Goal: Task Accomplishment & Management: Manage account settings

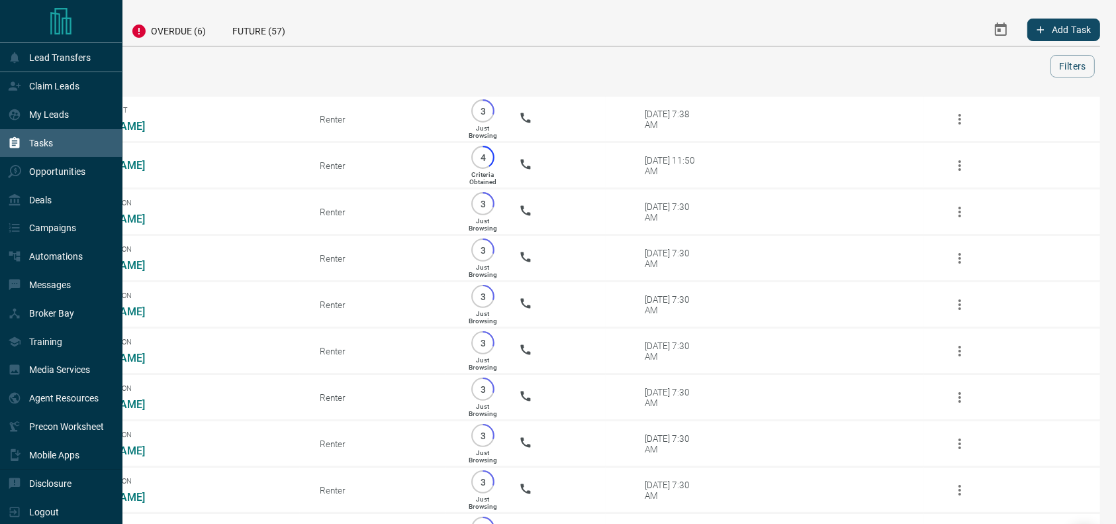
click at [25, 80] on div "Claim Leads" at bounding box center [44, 86] width 72 height 22
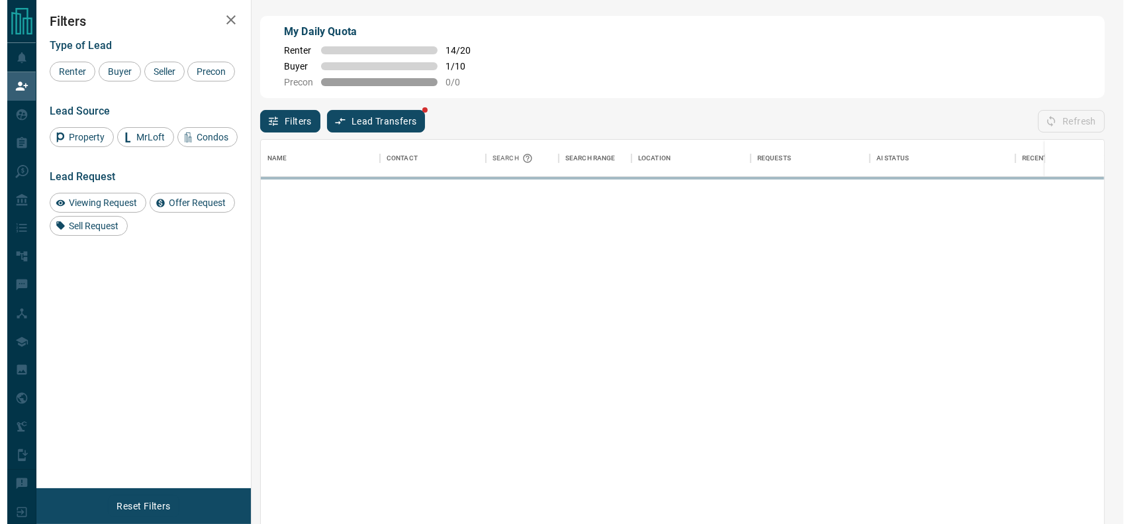
scroll to position [385, 830]
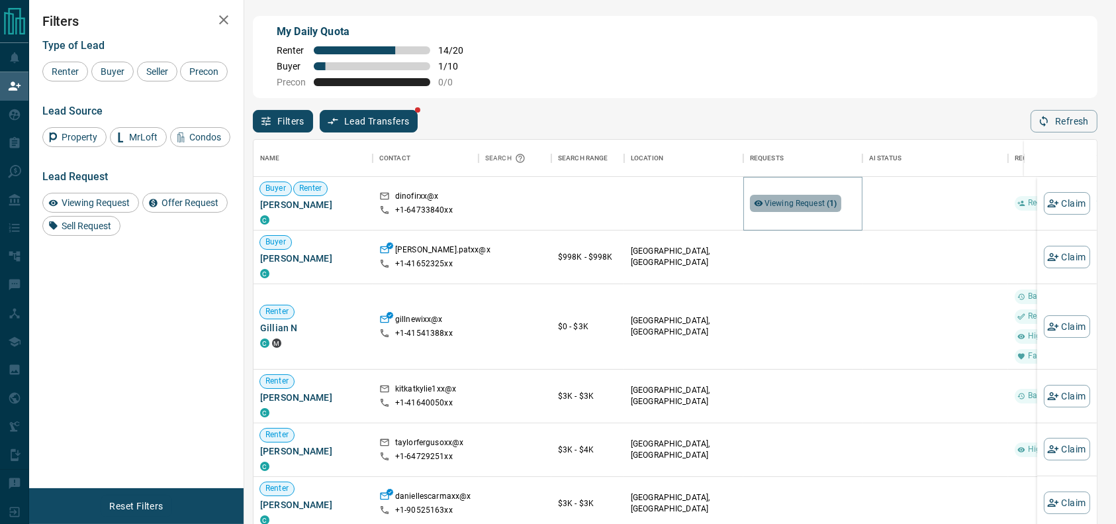
click at [773, 203] on span "Viewing Request ( 1 )" at bounding box center [801, 203] width 73 height 9
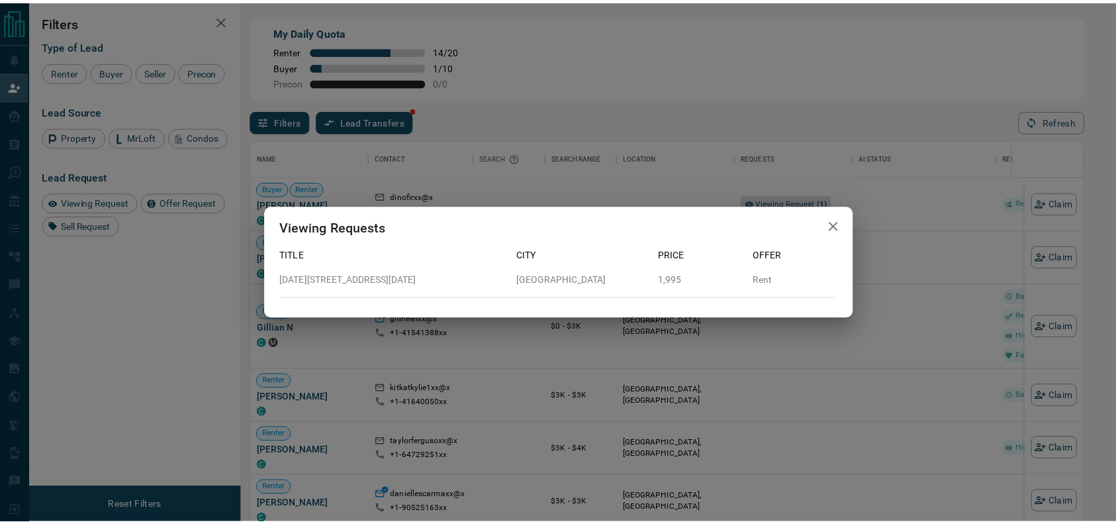
scroll to position [14, 14]
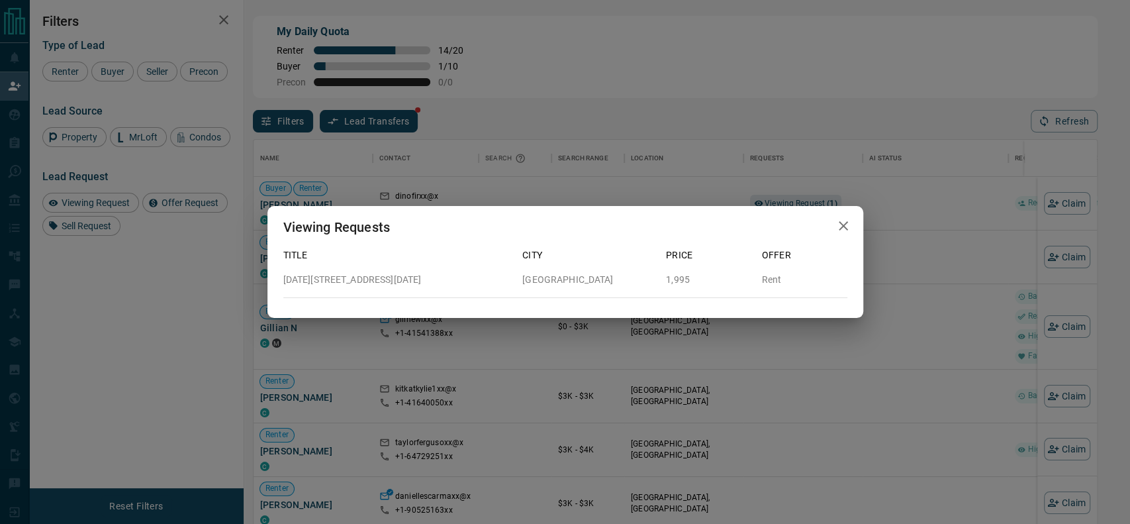
click at [968, 180] on div "Viewing Requests Title City Price Offer [DATE][STREET_ADDRESS][DATE] 1,995 Rent" at bounding box center [565, 262] width 1130 height 524
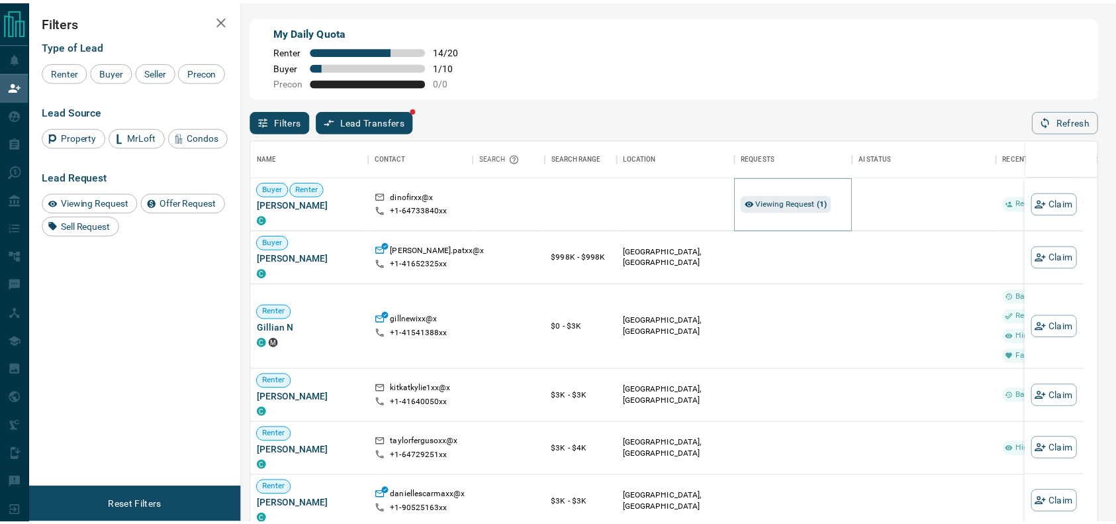
scroll to position [385, 830]
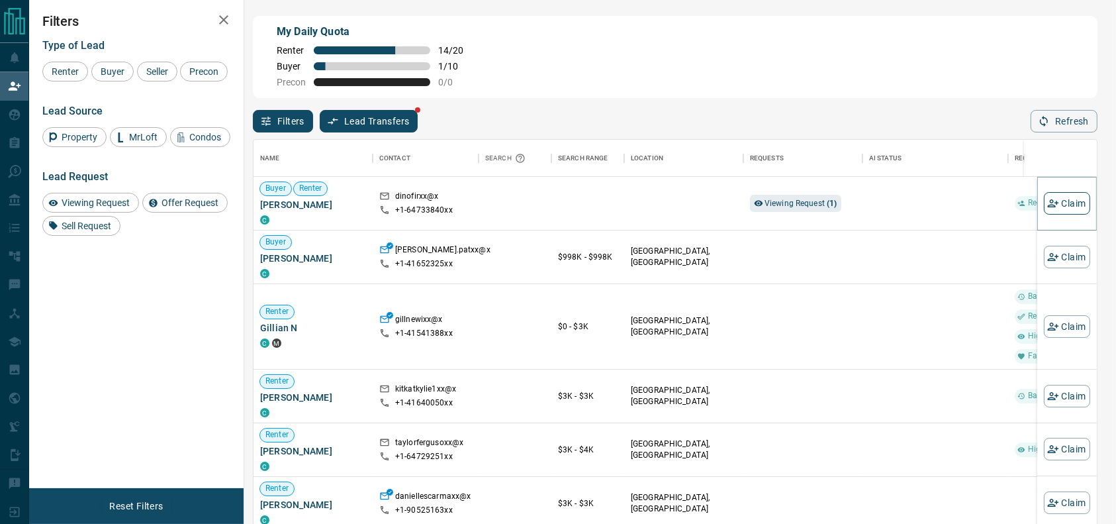
click at [1046, 197] on button "Claim" at bounding box center [1067, 203] width 46 height 23
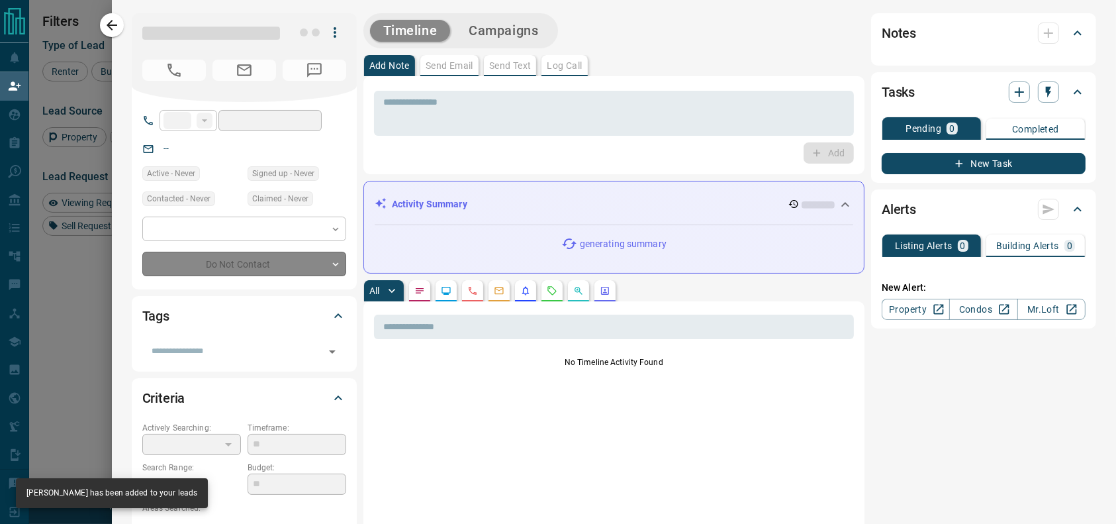
type input "**"
type input "**********"
type input "**"
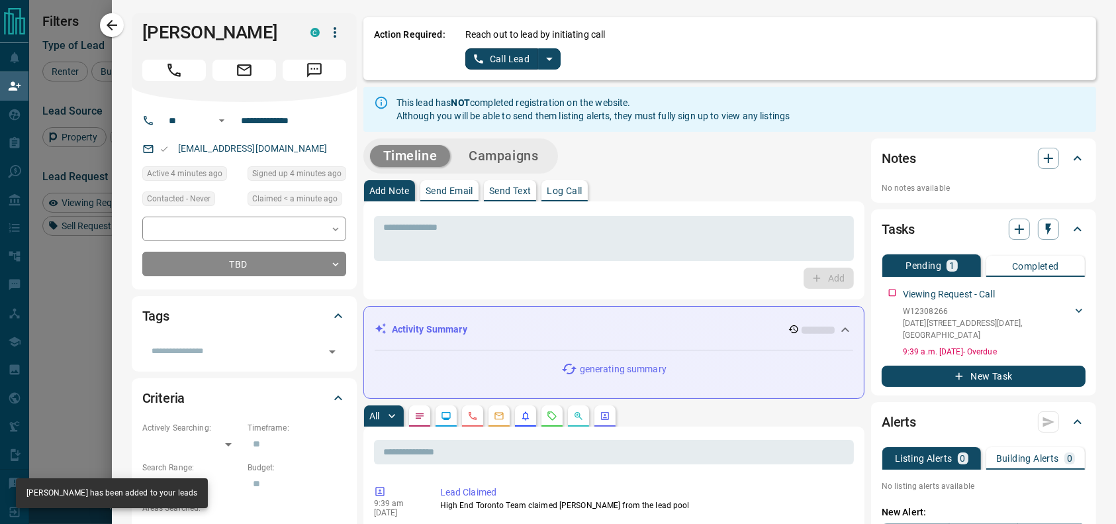
click at [545, 48] on div "Call Lead" at bounding box center [514, 58] width 96 height 21
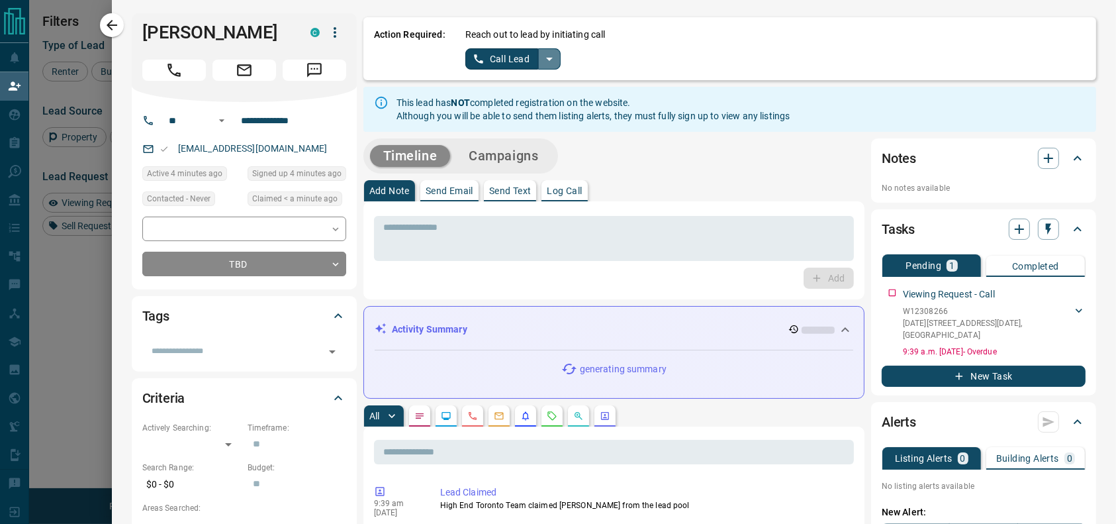
click at [542, 61] on icon "split button" at bounding box center [550, 59] width 16 height 16
click at [517, 103] on li "Log Manual Call" at bounding box center [512, 105] width 81 height 20
click at [489, 65] on button "Log Manual Call" at bounding box center [509, 58] width 87 height 21
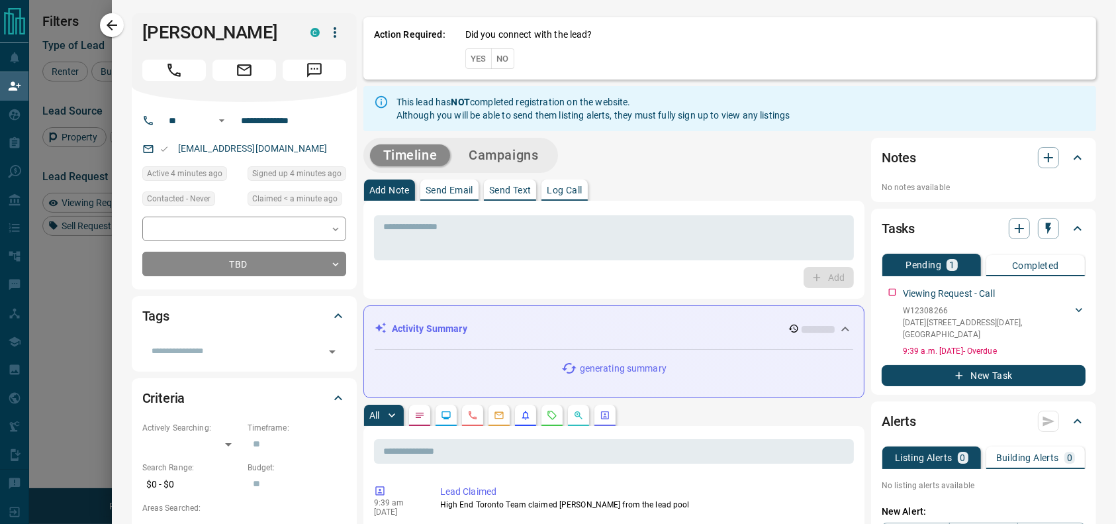
click at [491, 64] on button "No" at bounding box center [502, 58] width 23 height 21
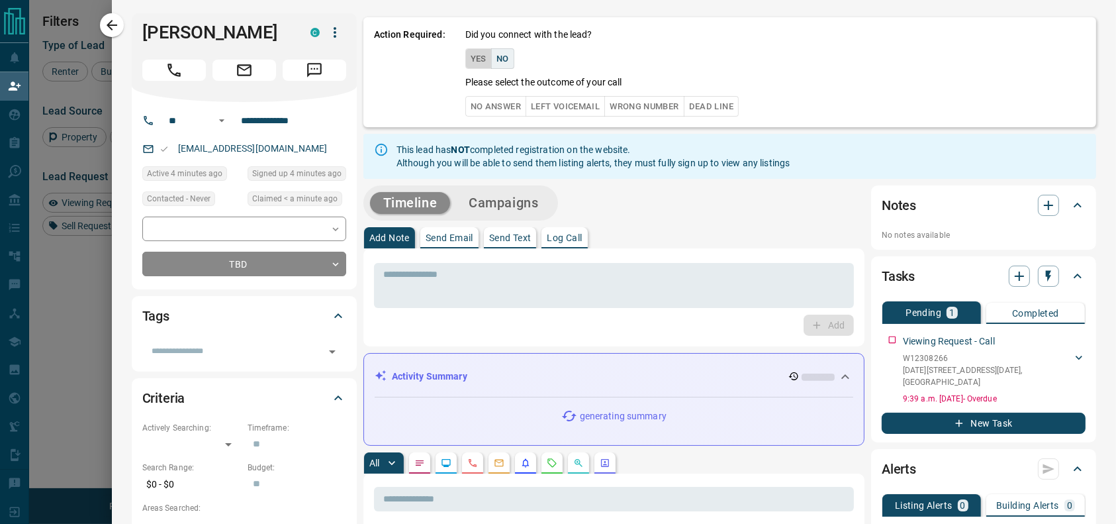
click at [472, 64] on button "Yes" at bounding box center [479, 58] width 26 height 21
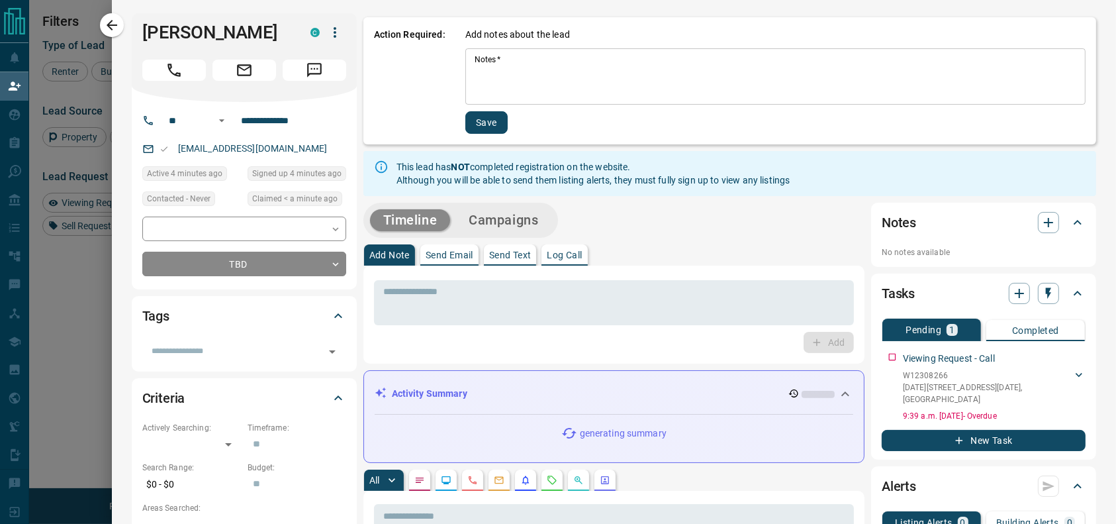
click at [475, 66] on textarea "Notes   *" at bounding box center [776, 76] width 602 height 45
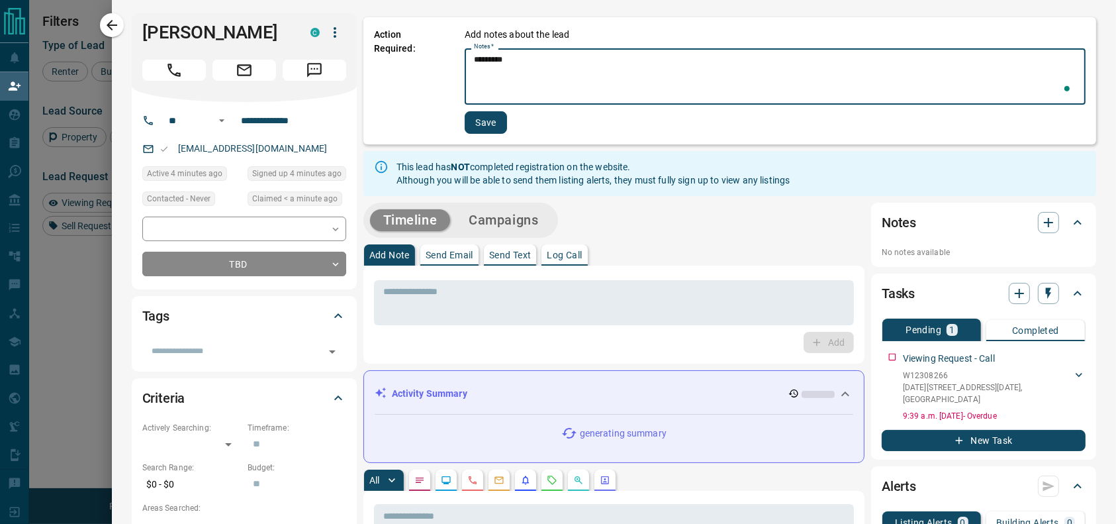
type textarea "*********"
click at [465, 109] on div "Add notes about the lead Notes   * ********* * Notes   * Save" at bounding box center [775, 81] width 621 height 106
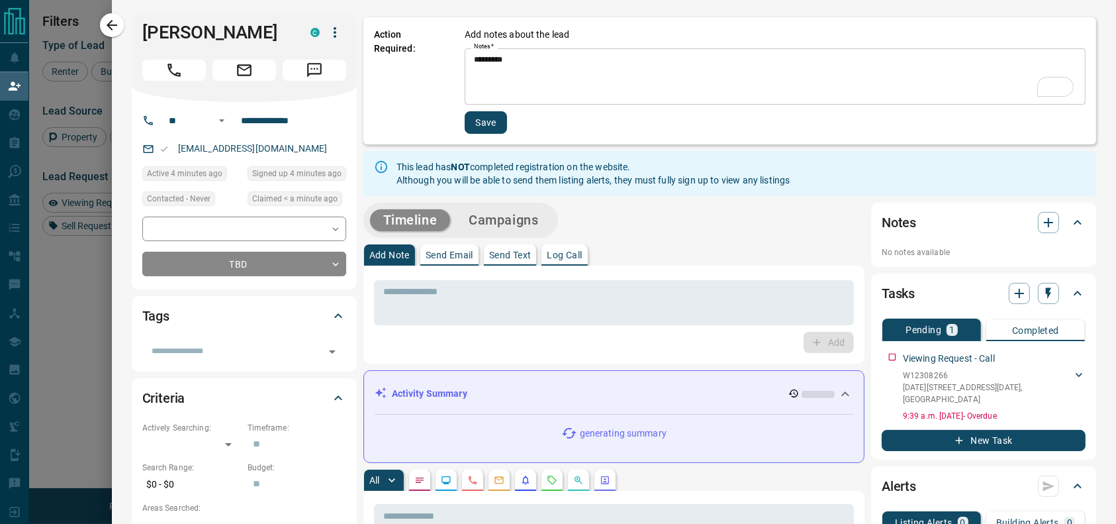
click at [465, 115] on button "Save" at bounding box center [486, 122] width 42 height 23
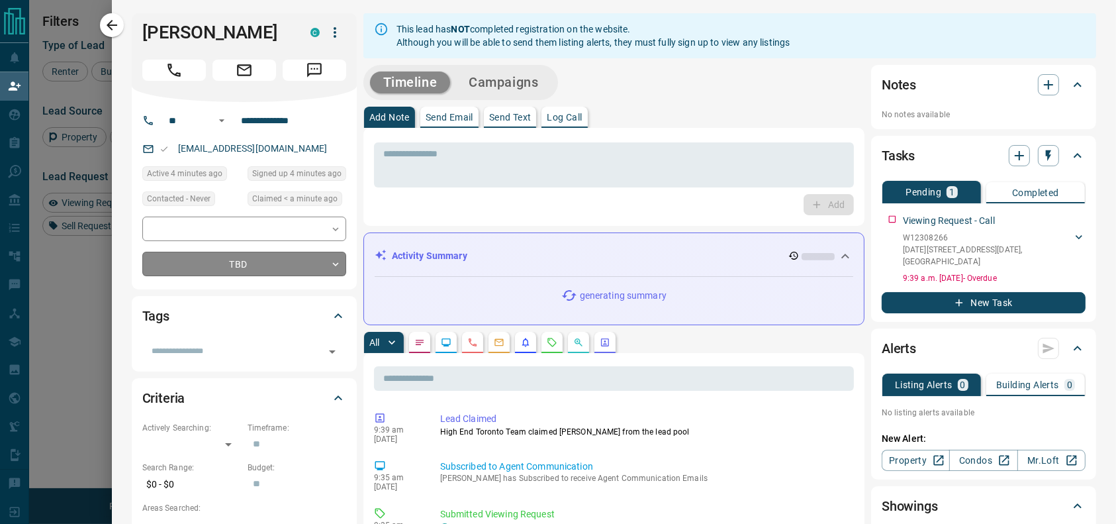
click at [238, 252] on body "Lead Transfers Claim Leads My Leads Tasks Opportunities Deals Campaigns Automat…" at bounding box center [558, 223] width 1116 height 446
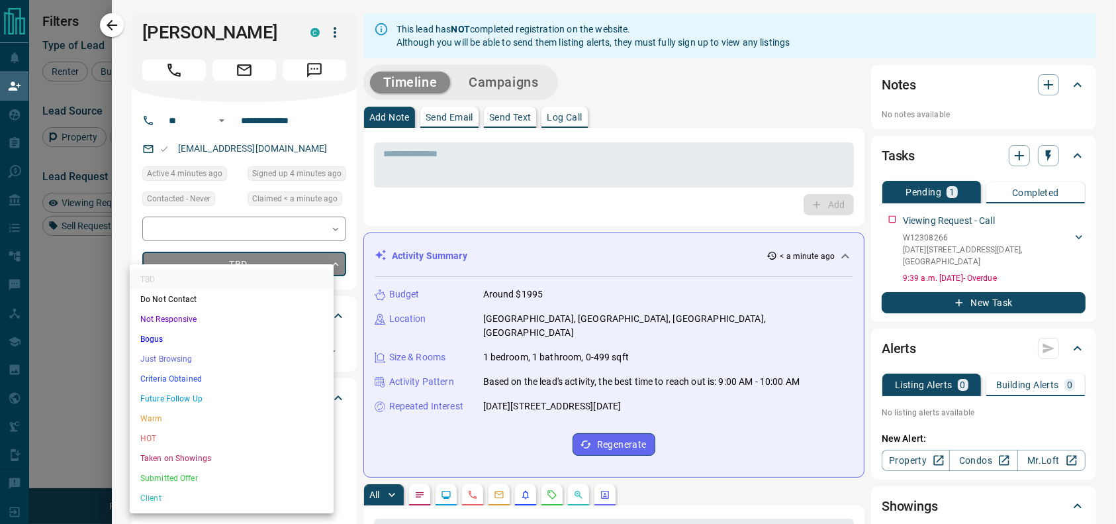
drag, startPoint x: 191, startPoint y: 370, endPoint x: 191, endPoint y: 356, distance: 13.2
click at [191, 356] on ul "TBD Do Not Contact Not Responsive Bogus Just Browsing Criteria Obtained Future …" at bounding box center [232, 388] width 204 height 249
click at [191, 356] on li "Just Browsing" at bounding box center [232, 359] width 204 height 20
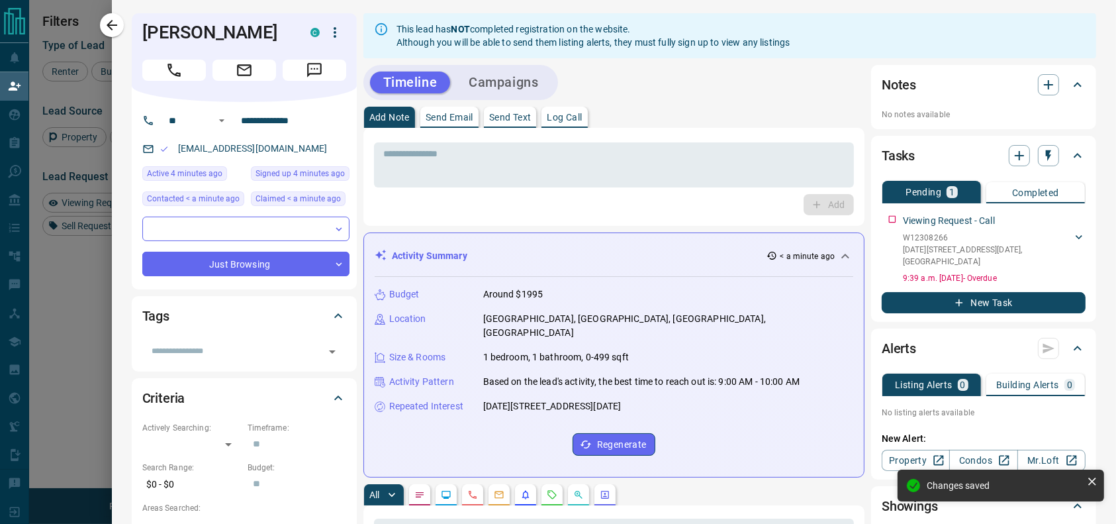
click at [233, 246] on div "​ ​ Just Browsing * ​" at bounding box center [245, 247] width 207 height 60
click at [233, 241] on body "Lead Transfers Claim Leads My Leads Tasks Opportunities Deals Campaigns Automat…" at bounding box center [558, 223] width 1116 height 446
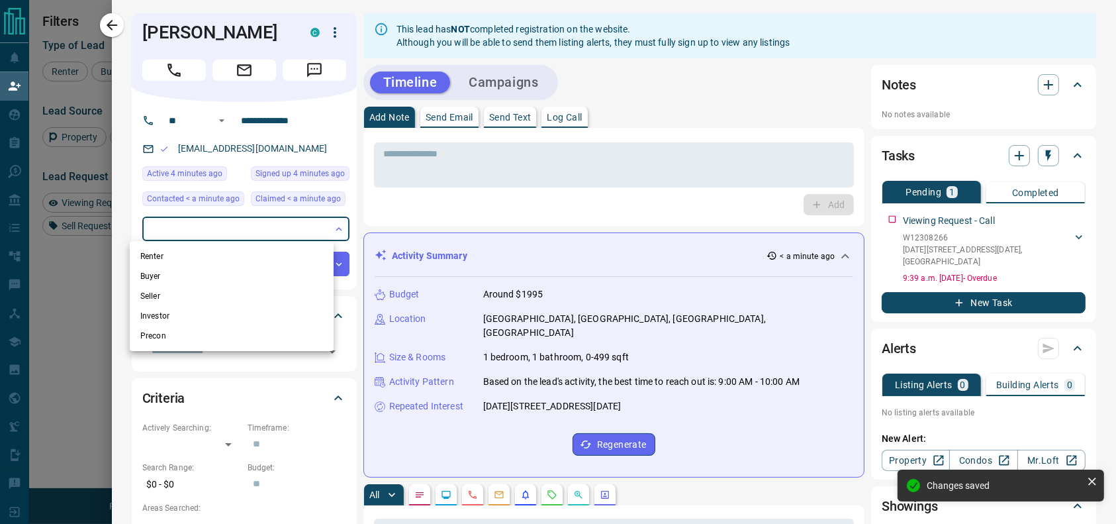
click at [283, 222] on div at bounding box center [558, 262] width 1116 height 524
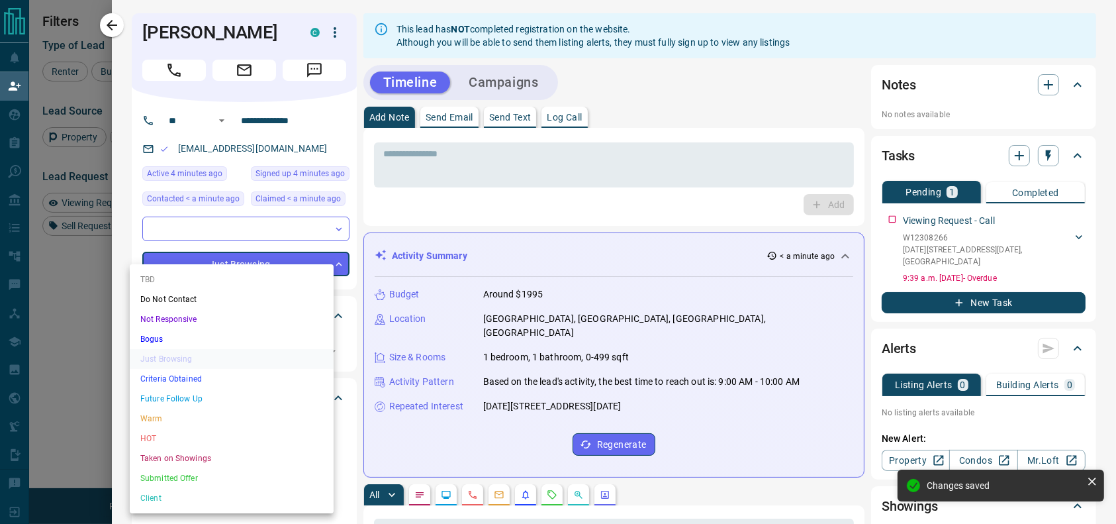
click at [265, 258] on body "Lead Transfers Claim Leads My Leads Tasks Opportunities Deals Campaigns Automat…" at bounding box center [558, 223] width 1116 height 446
click at [231, 283] on li "TBD" at bounding box center [232, 280] width 204 height 20
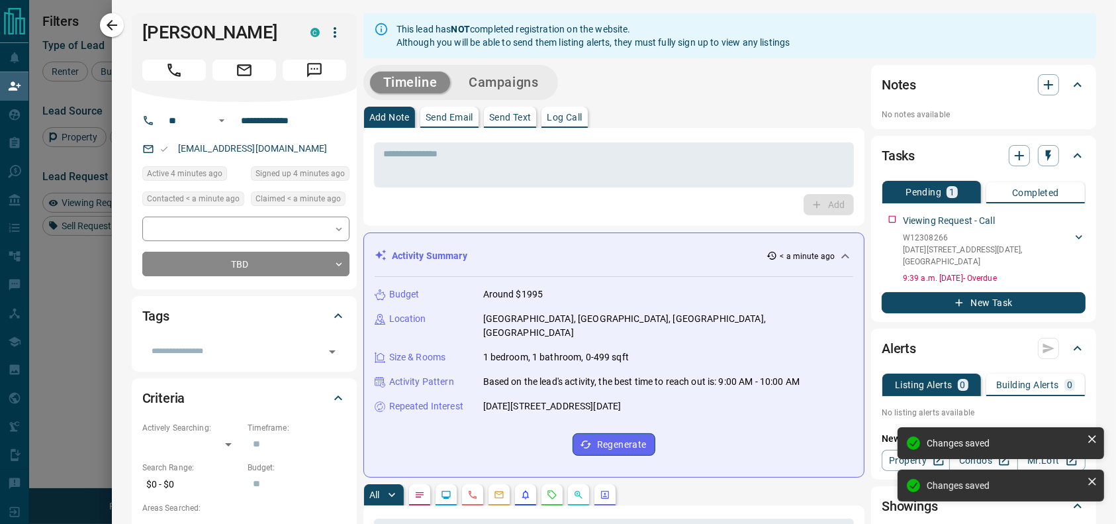
type input "**"
click at [315, 235] on body "Lead Transfers Claim Leads My Leads Tasks Opportunities Deals Campaigns Automat…" at bounding box center [558, 223] width 1116 height 446
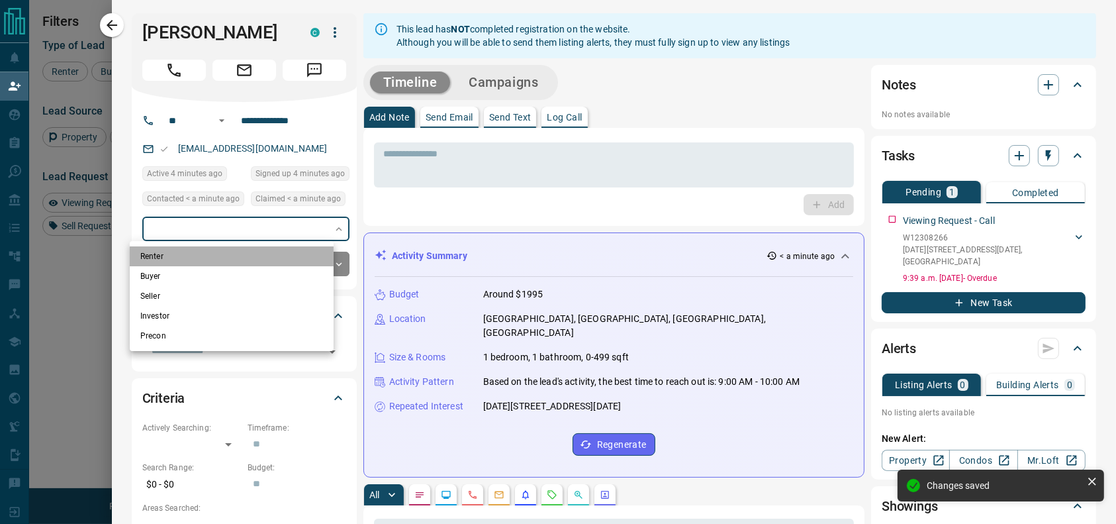
click at [293, 257] on li "Renter" at bounding box center [232, 256] width 204 height 20
type input "**********"
click at [117, 34] on div at bounding box center [558, 262] width 1116 height 524
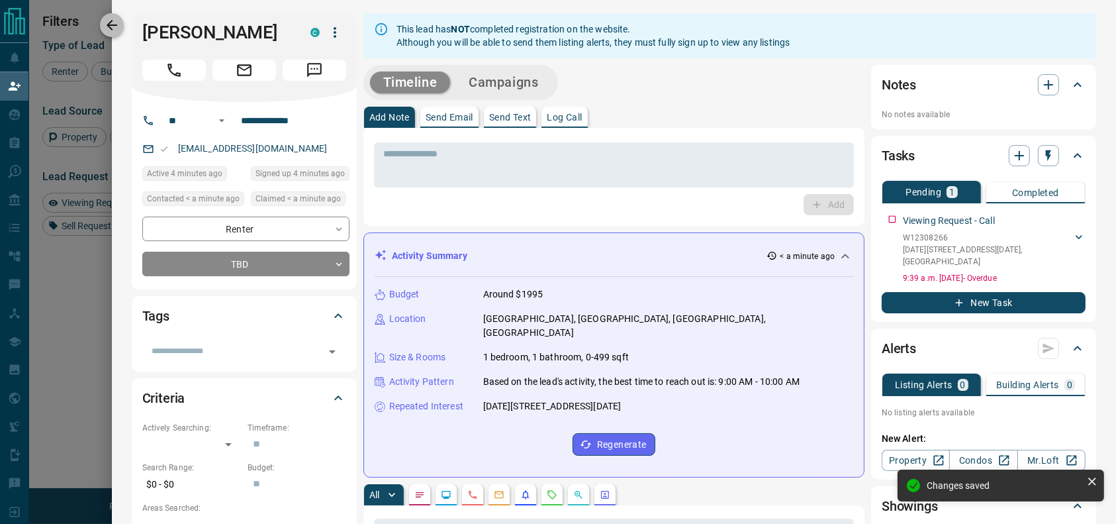
click at [116, 29] on icon "button" at bounding box center [112, 25] width 16 height 16
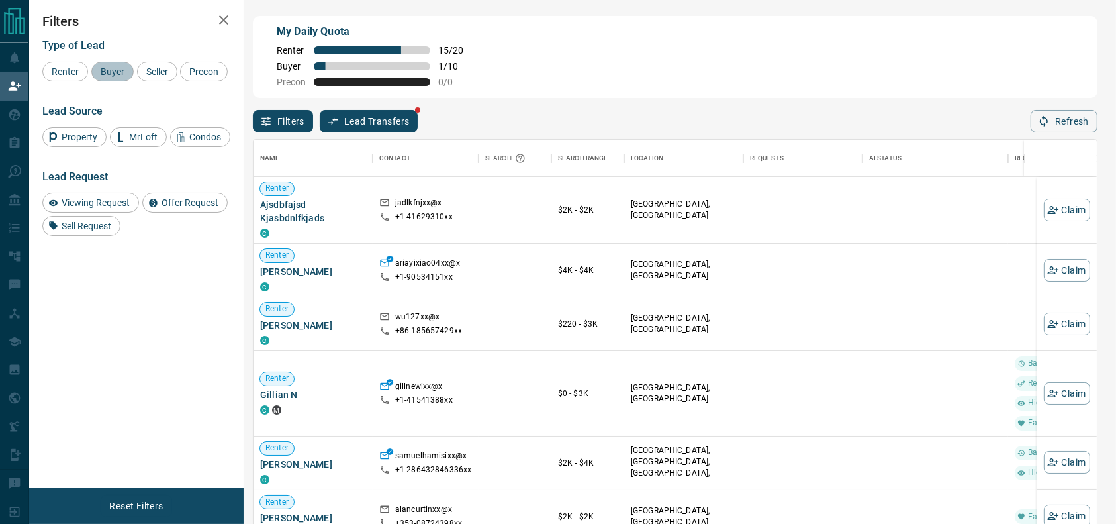
click at [117, 72] on span "Buyer" at bounding box center [112, 71] width 33 height 11
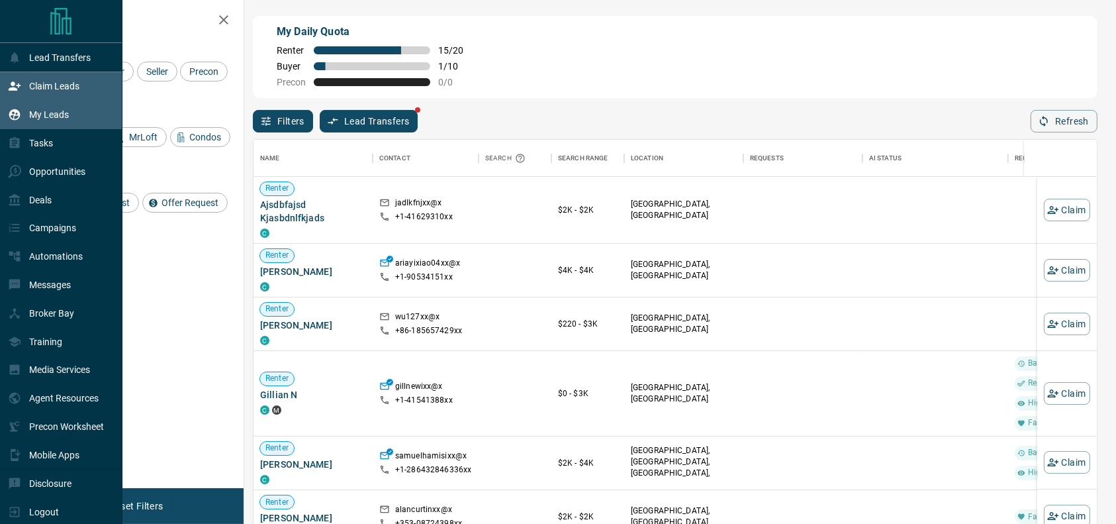
click at [19, 114] on icon at bounding box center [14, 114] width 11 height 11
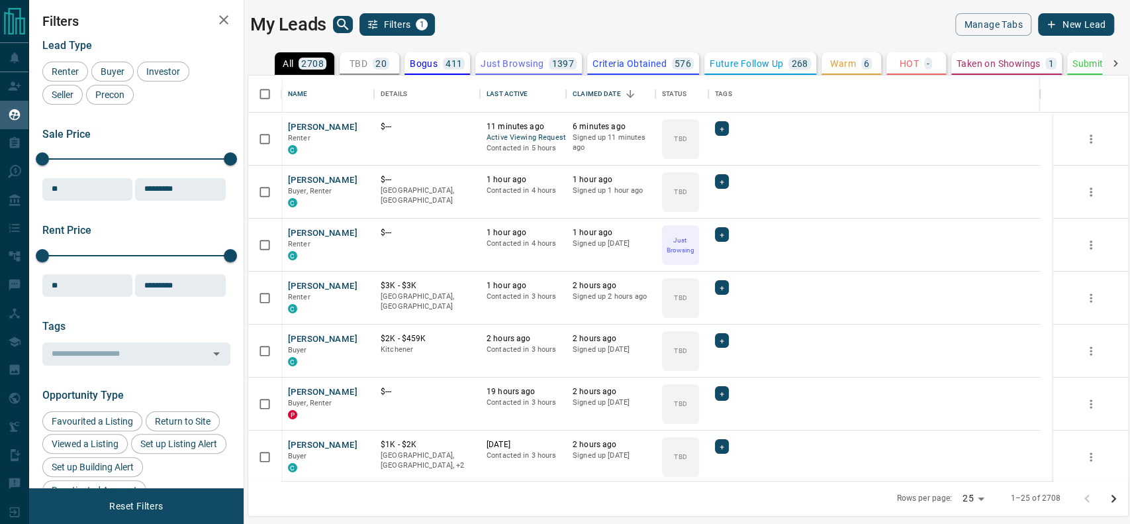
scroll to position [392, 866]
click at [360, 60] on p "TBD" at bounding box center [359, 63] width 18 height 9
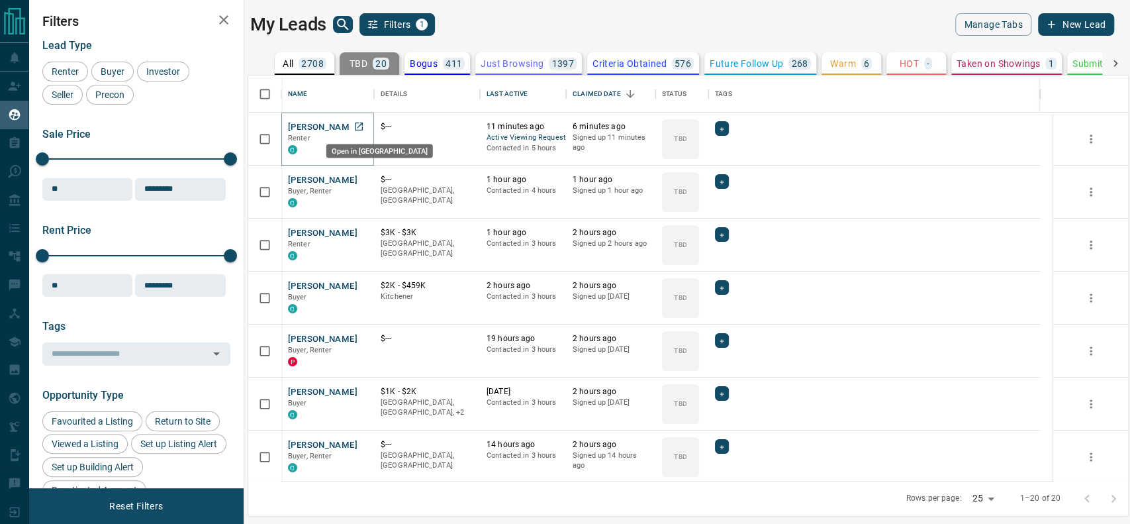
click at [361, 124] on icon "Open in New Tab" at bounding box center [359, 126] width 11 height 11
click at [357, 177] on icon "Open in New Tab" at bounding box center [359, 179] width 11 height 11
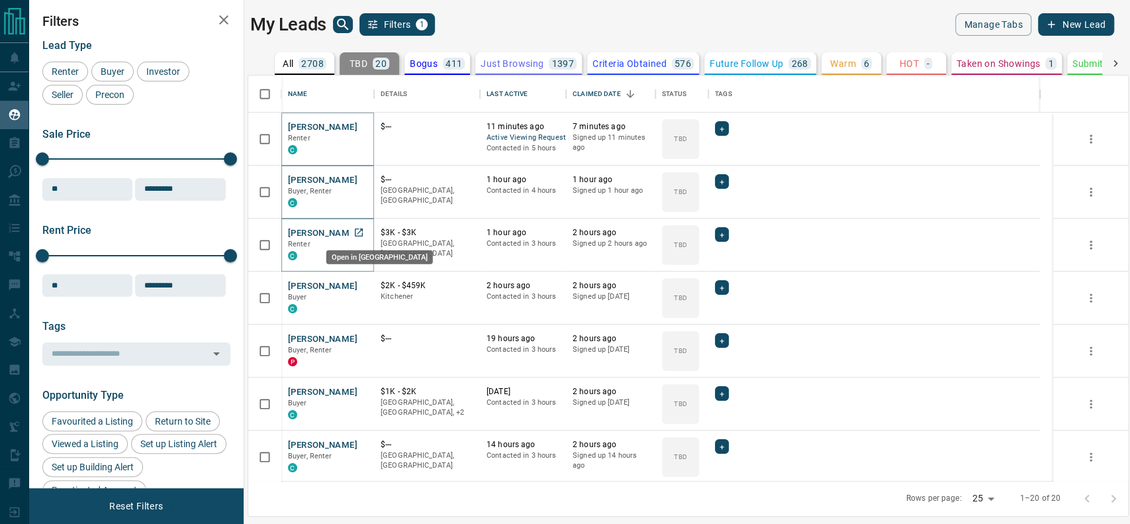
click at [364, 233] on icon "Open in New Tab" at bounding box center [359, 232] width 11 height 11
click at [360, 280] on icon "Open in New Tab" at bounding box center [359, 285] width 11 height 11
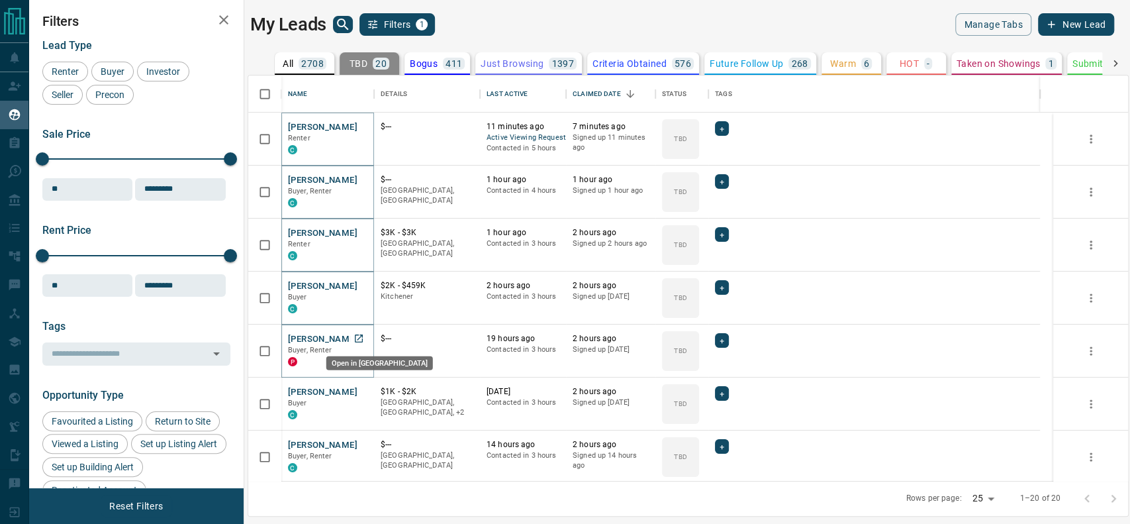
click at [358, 333] on icon "Open in New Tab" at bounding box center [359, 338] width 11 height 11
click at [360, 391] on icon "Open in New Tab" at bounding box center [359, 391] width 11 height 11
click at [360, 387] on icon "Open in New Tab" at bounding box center [359, 391] width 8 height 8
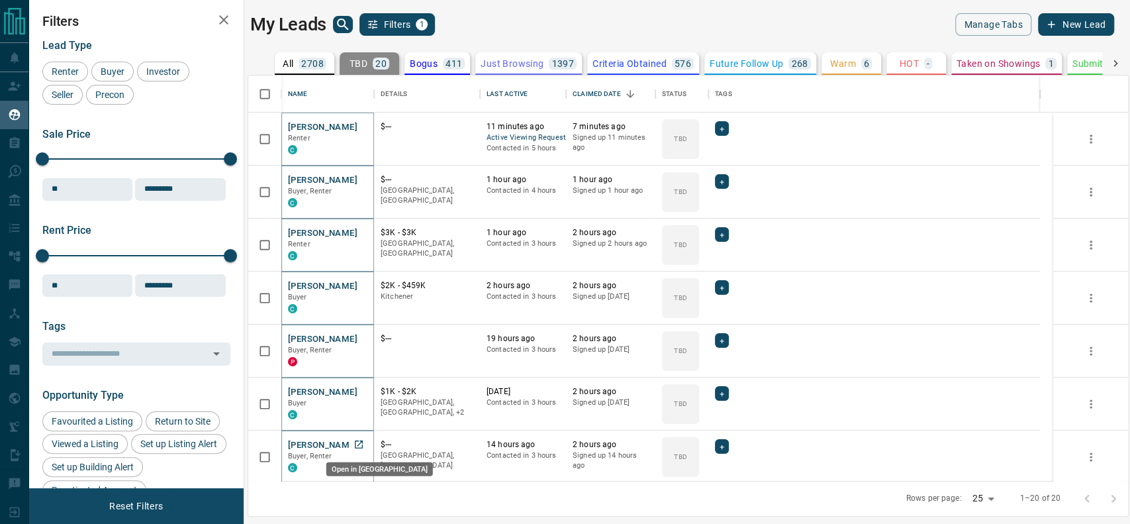
click at [364, 440] on icon "Open in New Tab" at bounding box center [359, 444] width 11 height 11
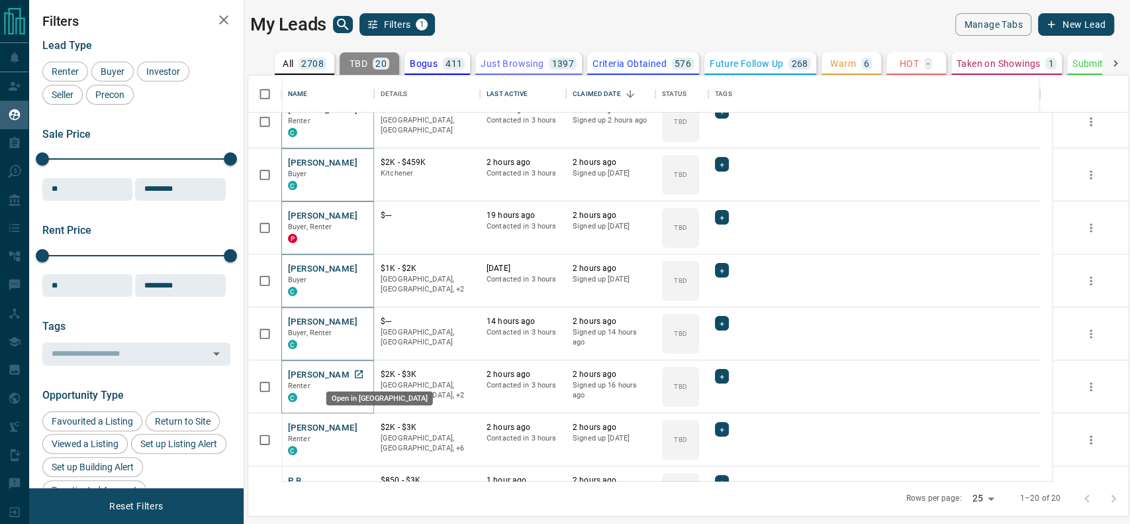
click at [353, 380] on link "Open in New Tab" at bounding box center [358, 374] width 17 height 17
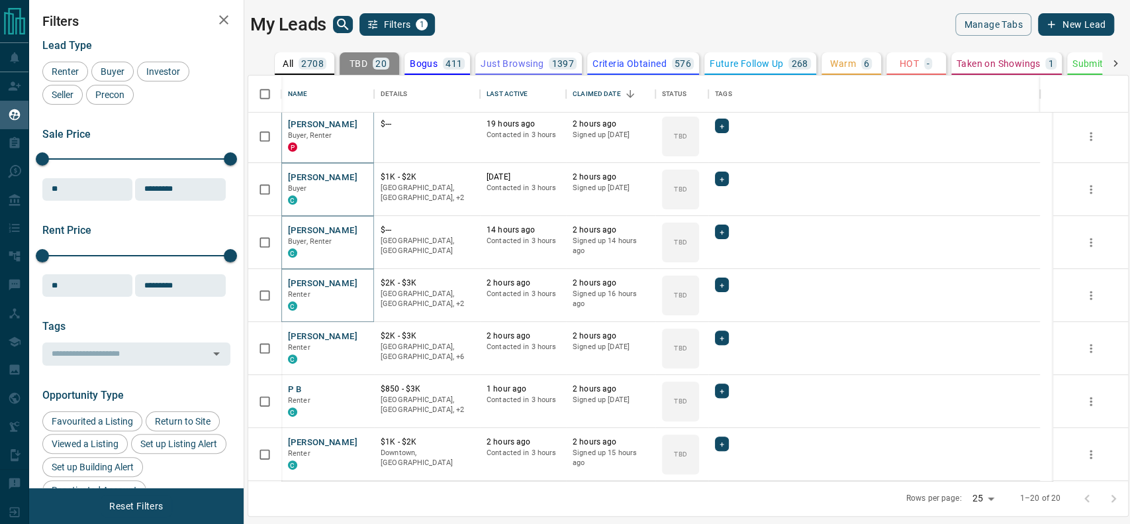
scroll to position [215, 0]
click at [362, 332] on icon "Open in New Tab" at bounding box center [359, 335] width 8 height 8
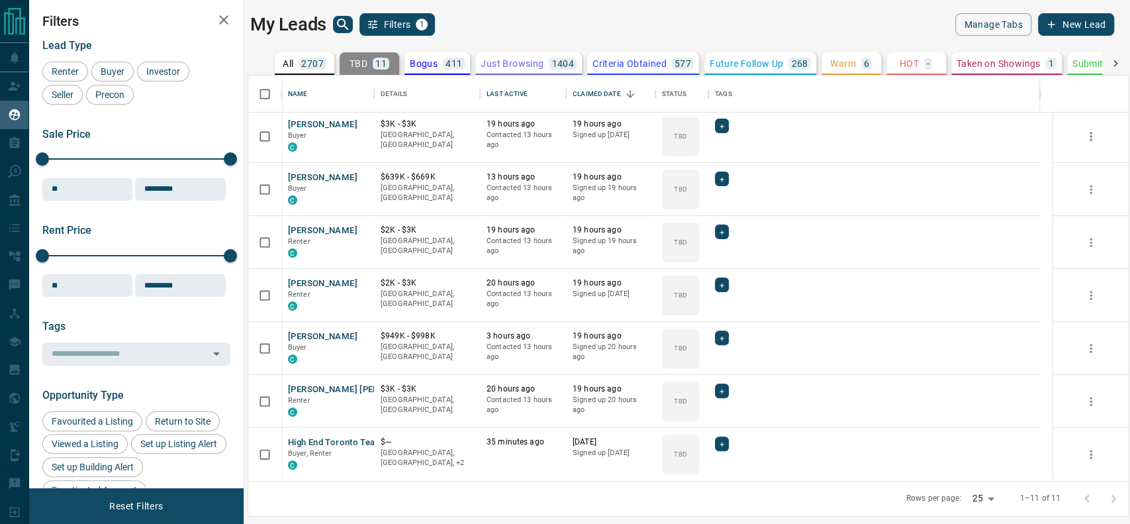
scroll to position [0, 0]
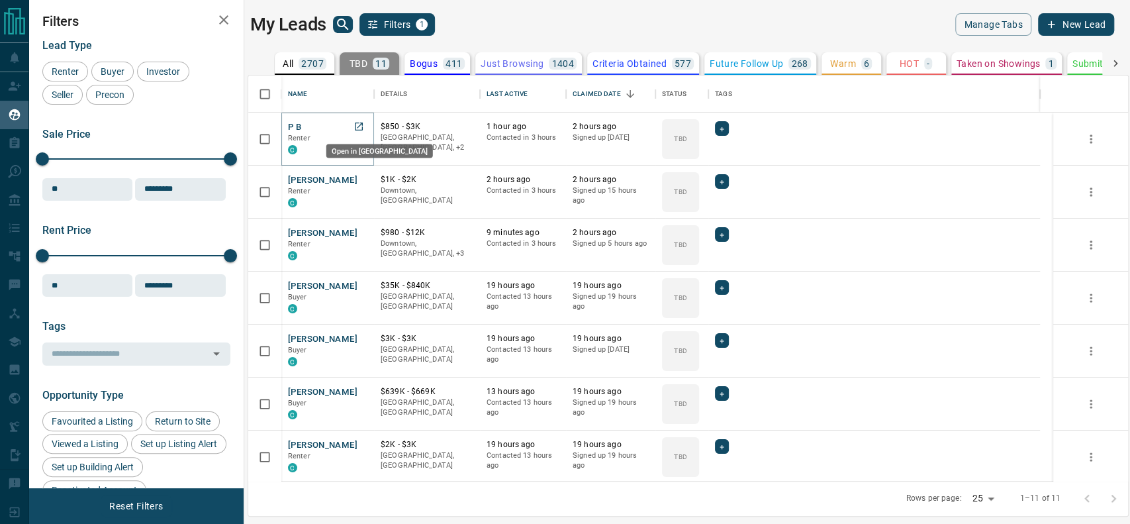
click at [362, 124] on icon "Open in New Tab" at bounding box center [359, 126] width 11 height 11
click at [360, 181] on icon "Open in New Tab" at bounding box center [359, 179] width 11 height 11
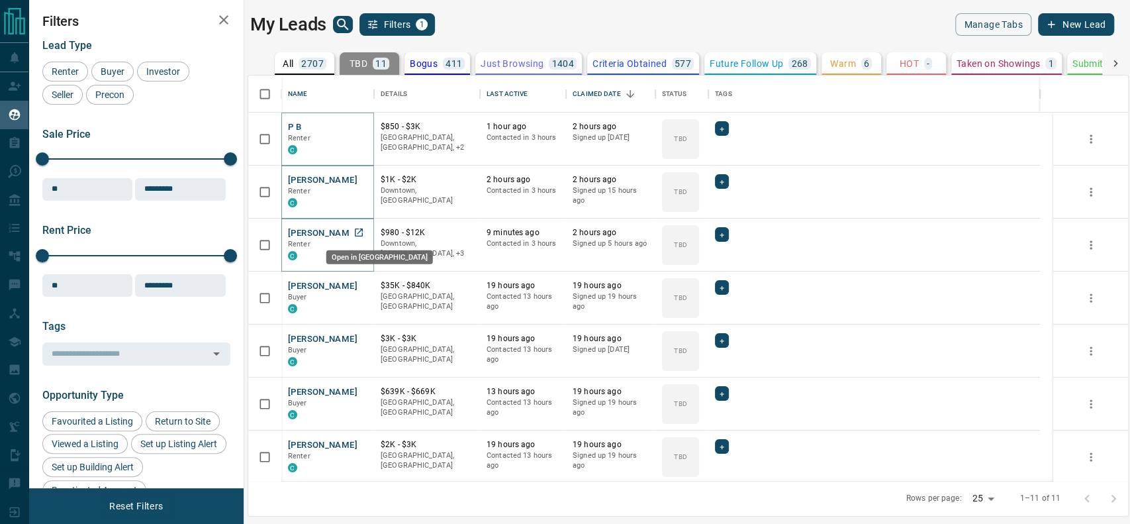
click at [357, 224] on link "Open in New Tab" at bounding box center [358, 232] width 17 height 17
click at [356, 283] on icon "Open in New Tab" at bounding box center [359, 285] width 11 height 11
click at [358, 342] on icon "Open in New Tab" at bounding box center [359, 338] width 11 height 11
click at [359, 395] on icon "Open in New Tab" at bounding box center [359, 391] width 11 height 11
click at [360, 437] on div "Matthew Newell Renter C" at bounding box center [327, 456] width 93 height 53
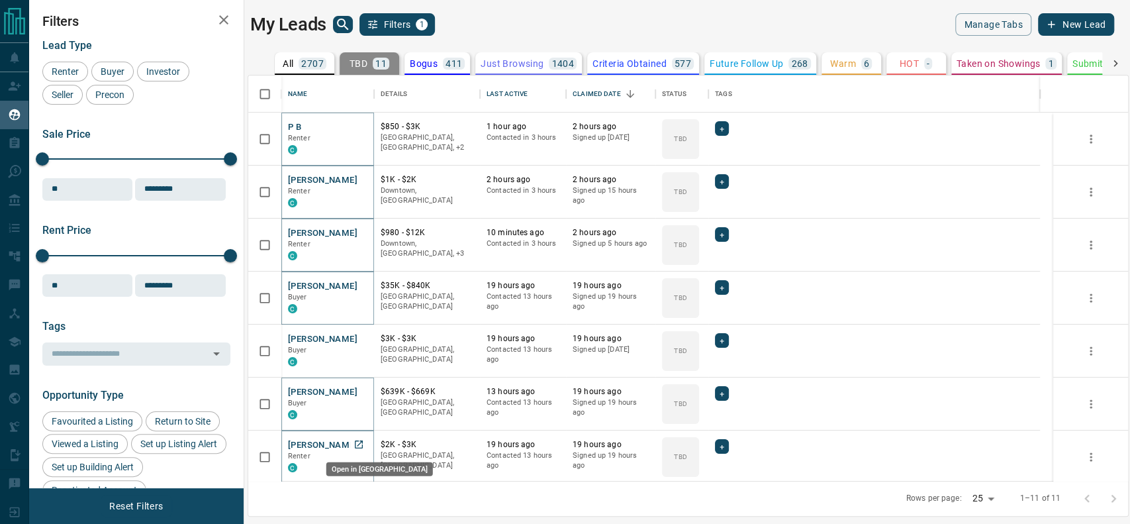
click at [354, 446] on icon "Open in New Tab" at bounding box center [359, 444] width 11 height 11
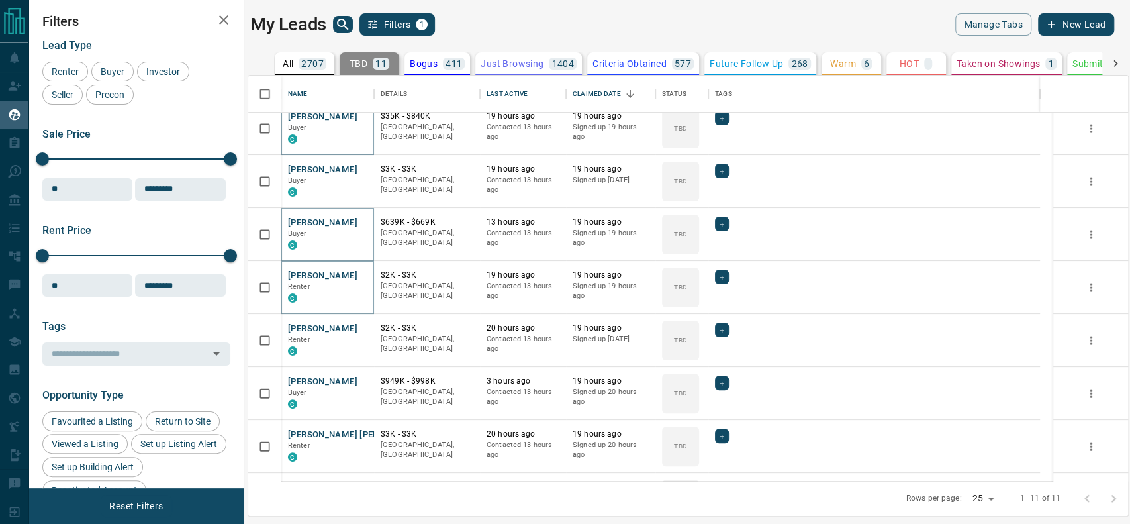
scroll to position [176, 0]
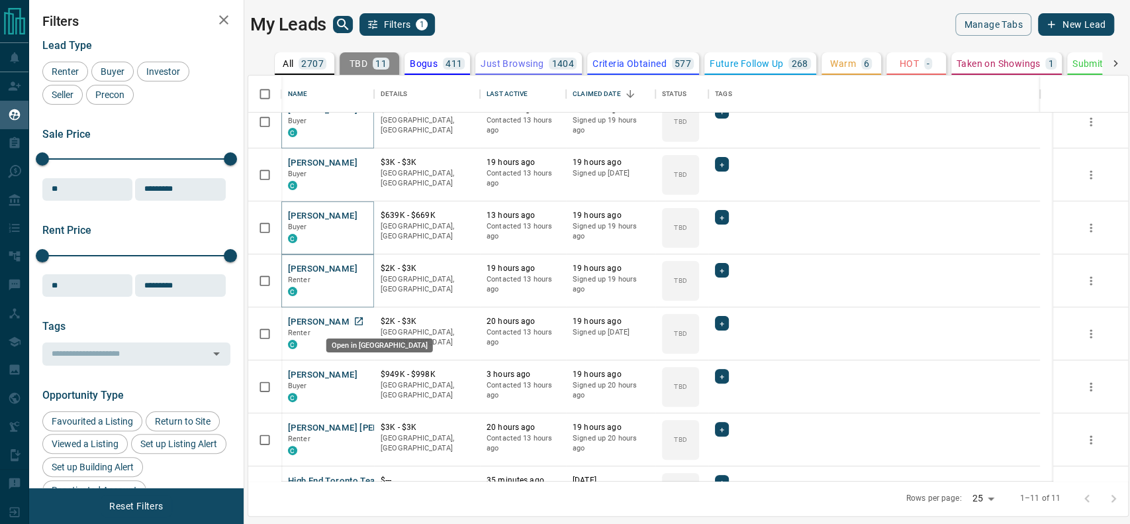
click at [364, 332] on div "Open in New Tab" at bounding box center [379, 341] width 109 height 25
click at [364, 329] on div "Open in New Tab" at bounding box center [379, 341] width 109 height 25
click at [364, 325] on link "Open in New Tab" at bounding box center [358, 321] width 17 height 17
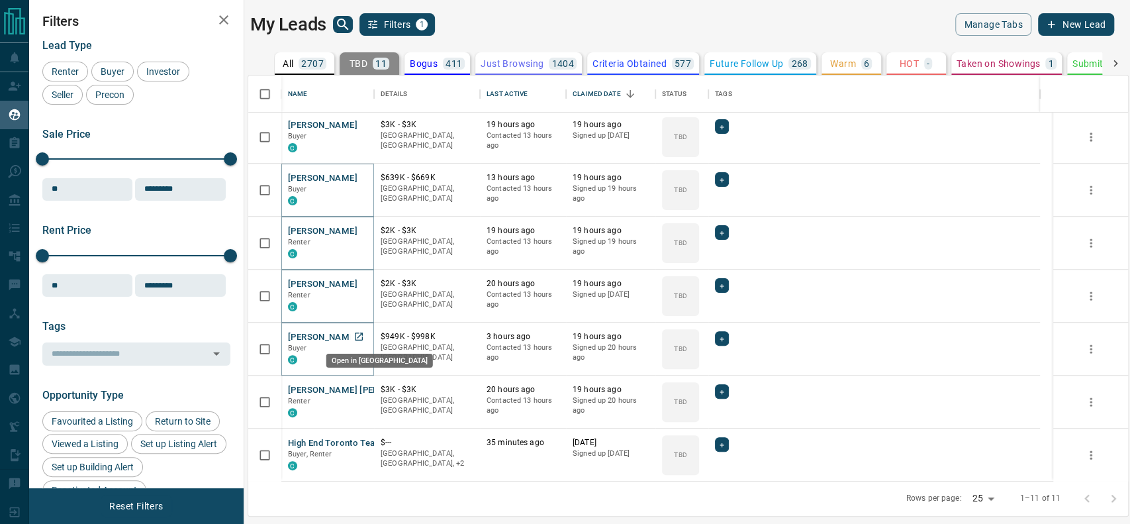
click at [361, 332] on icon "Open in New Tab" at bounding box center [359, 336] width 8 height 8
click at [360, 389] on icon "Open in New Tab" at bounding box center [359, 389] width 11 height 11
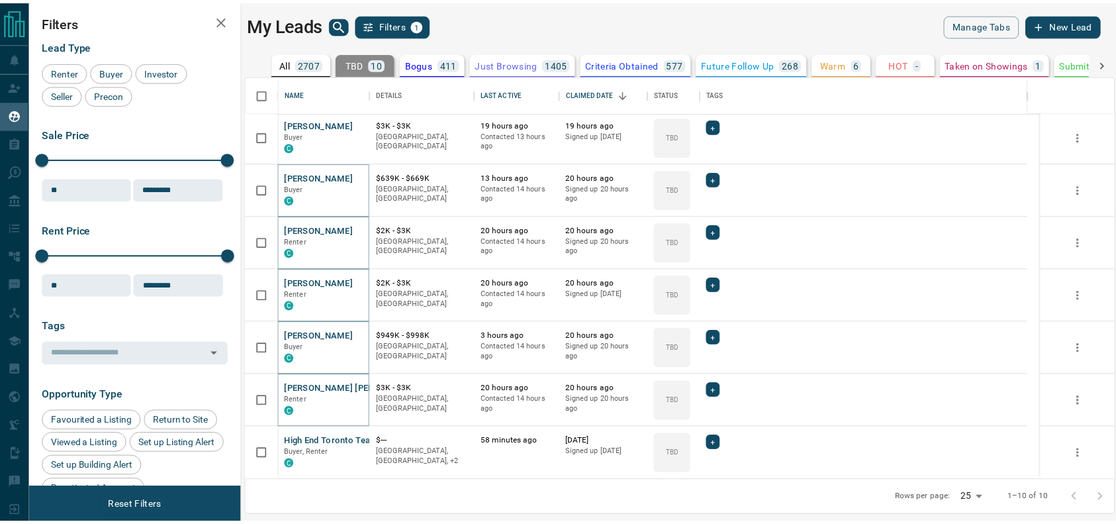
scroll to position [161, 0]
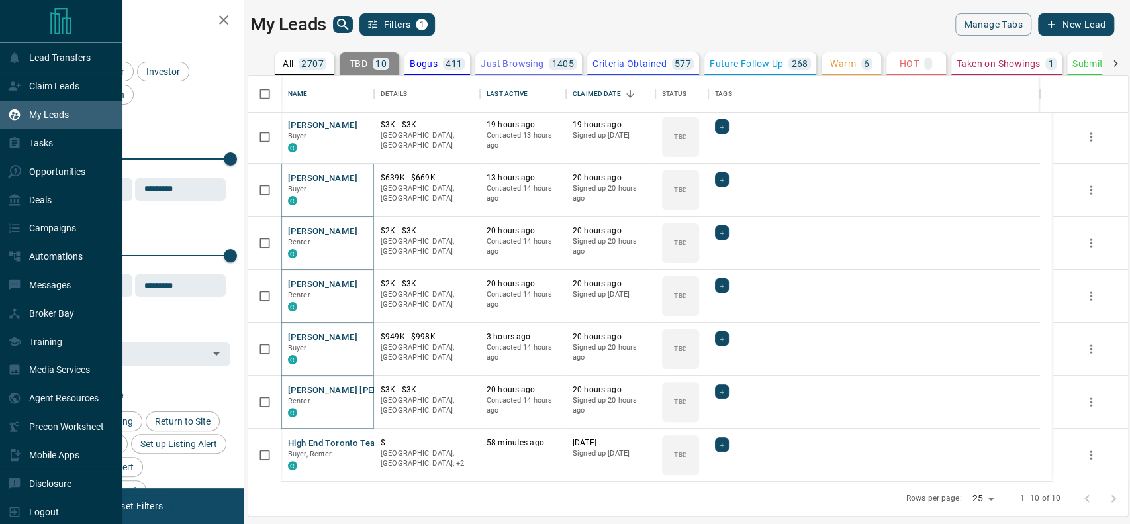
click at [29, 87] on p "Claim Leads" at bounding box center [54, 86] width 50 height 11
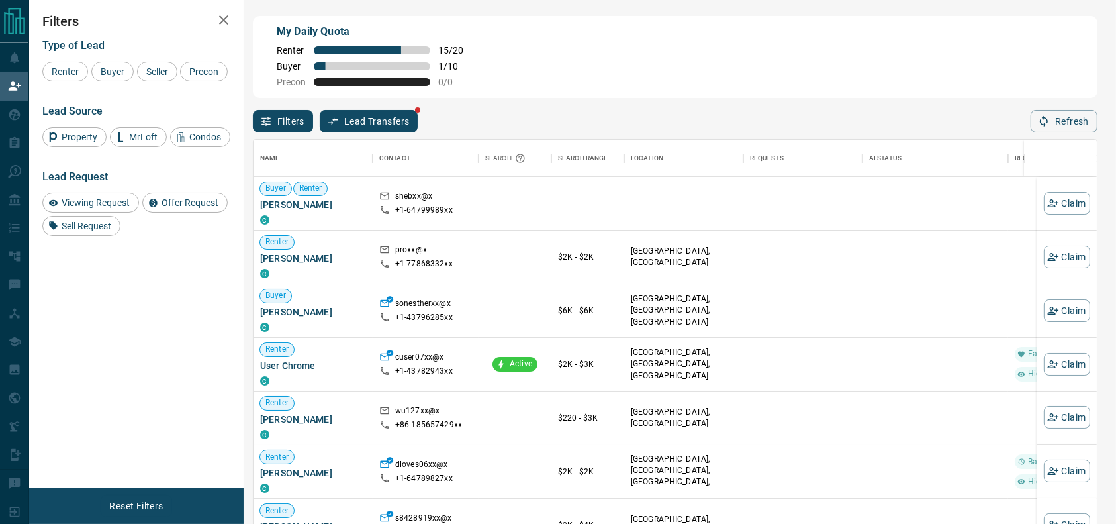
scroll to position [385, 830]
click at [88, 75] on div "Renter Buyer Seller Precon" at bounding box center [136, 72] width 188 height 20
click at [95, 74] on div "Buyer" at bounding box center [112, 72] width 42 height 20
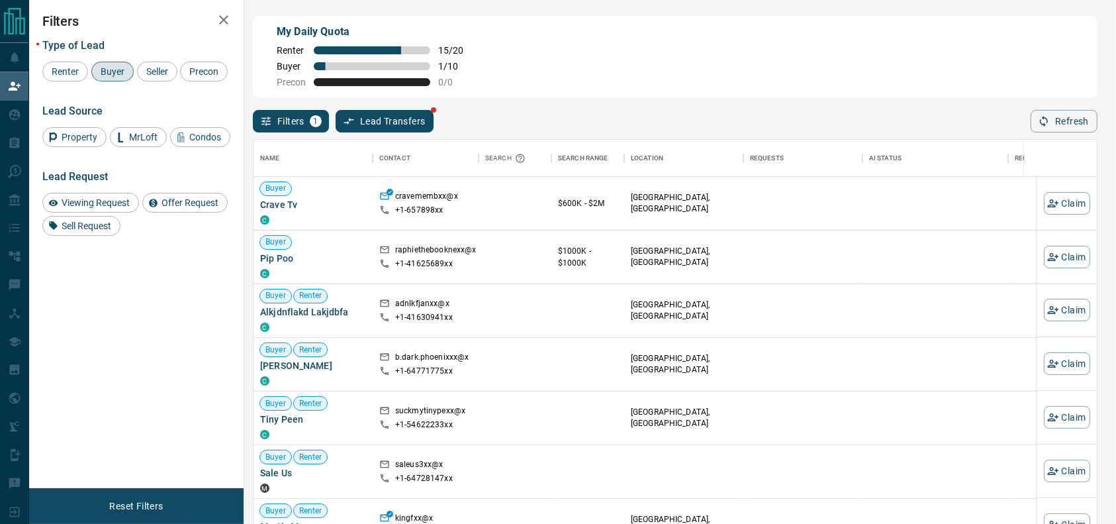
scroll to position [0, 0]
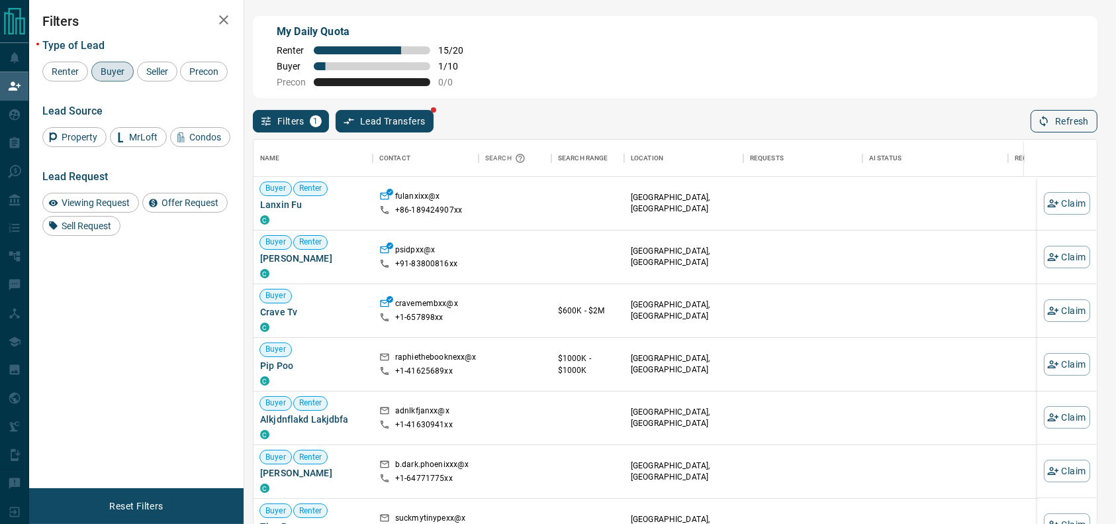
click at [1088, 119] on button "Refresh" at bounding box center [1064, 121] width 67 height 23
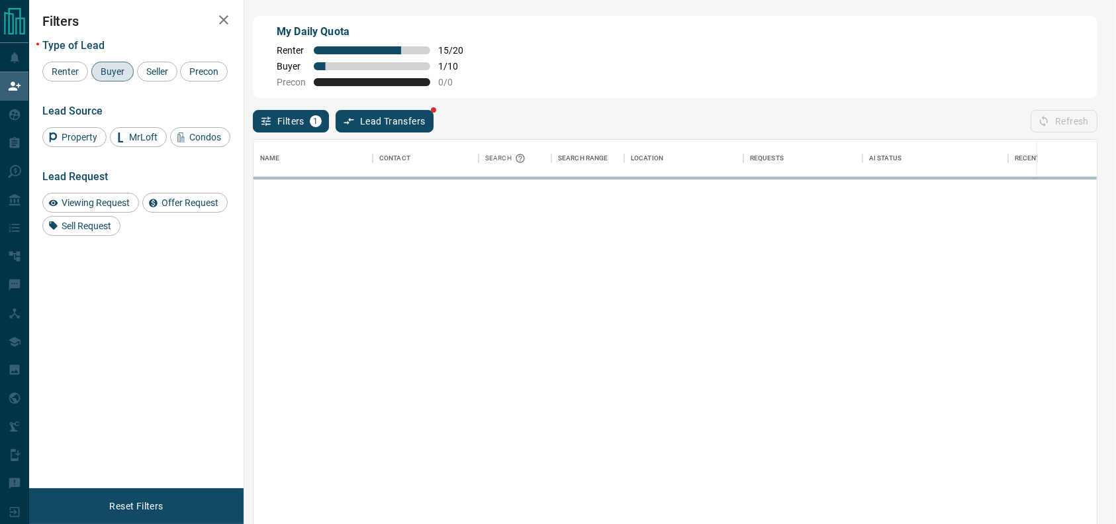
scroll to position [385, 830]
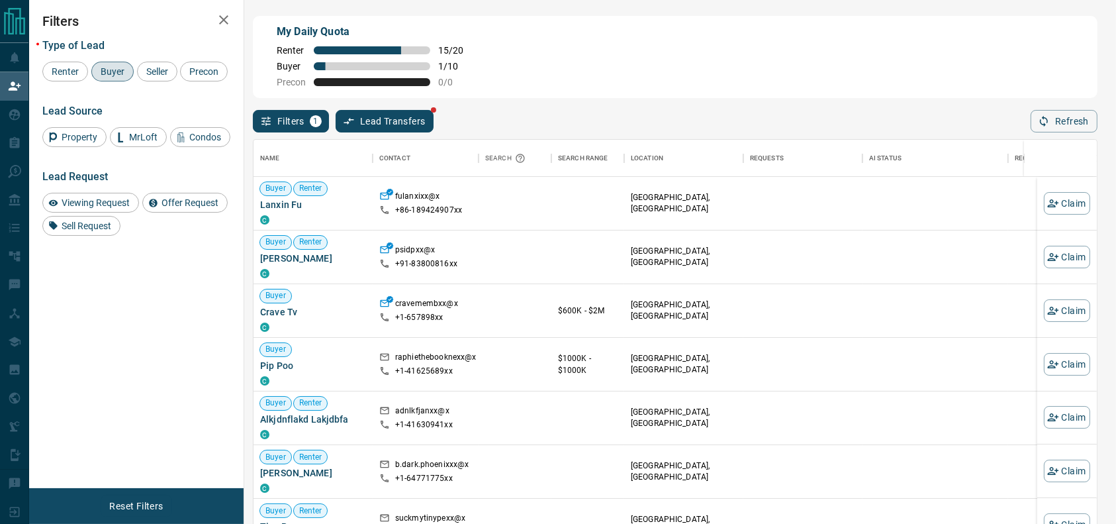
click at [1075, 136] on div "Name Contact Search Search Range Location Requests AI Status Recent Opportuniti…" at bounding box center [675, 335] width 845 height 406
click at [1075, 126] on button "Refresh" at bounding box center [1064, 121] width 67 height 23
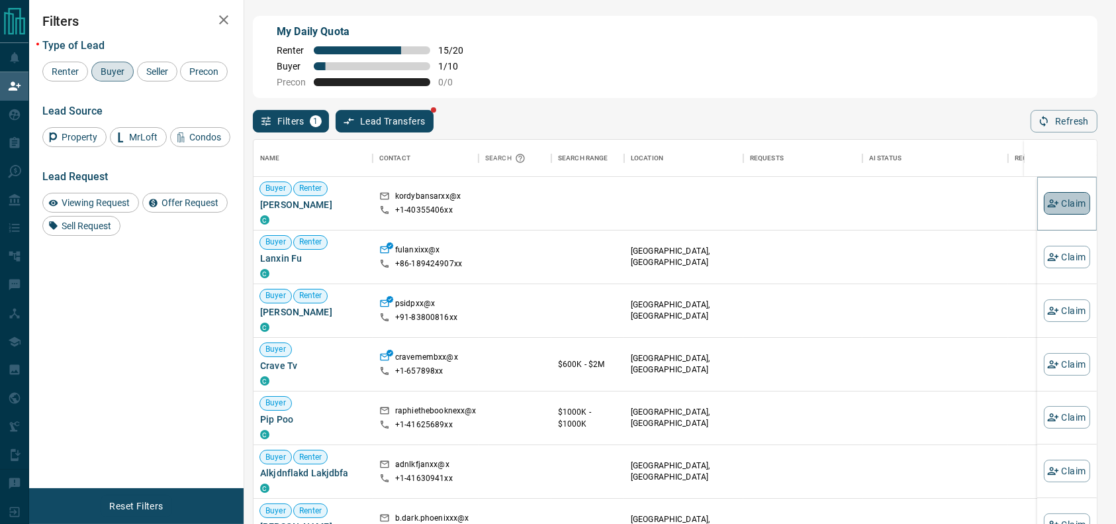
click at [1050, 215] on button "Claim" at bounding box center [1067, 203] width 46 height 23
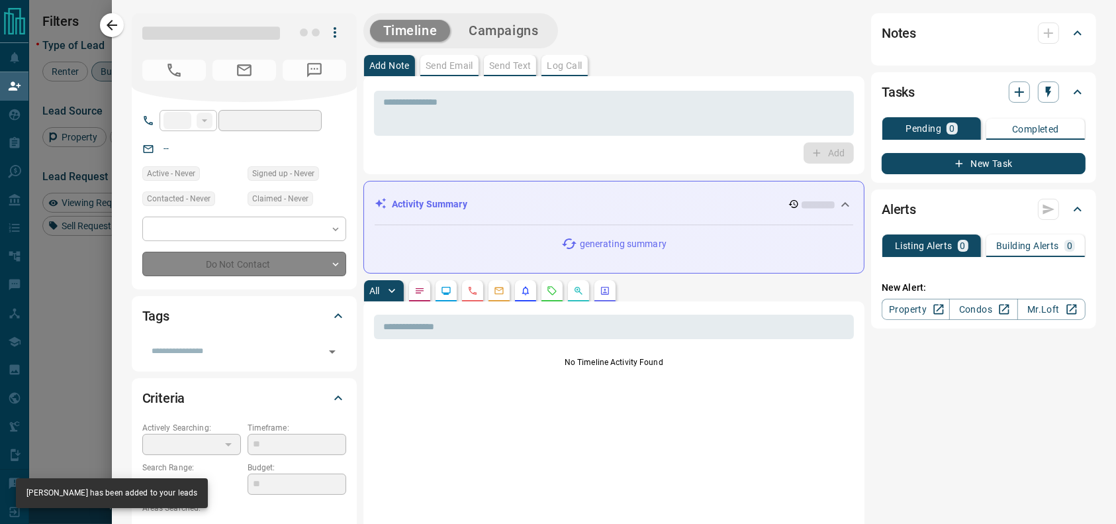
type input "**"
type input "**********"
type input "**"
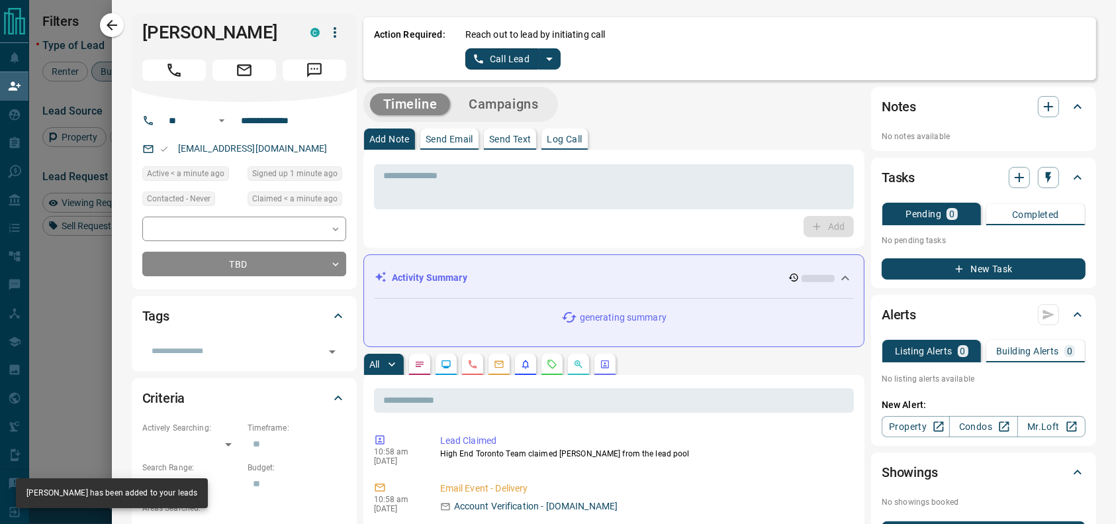
click at [542, 66] on icon "split button" at bounding box center [550, 59] width 16 height 16
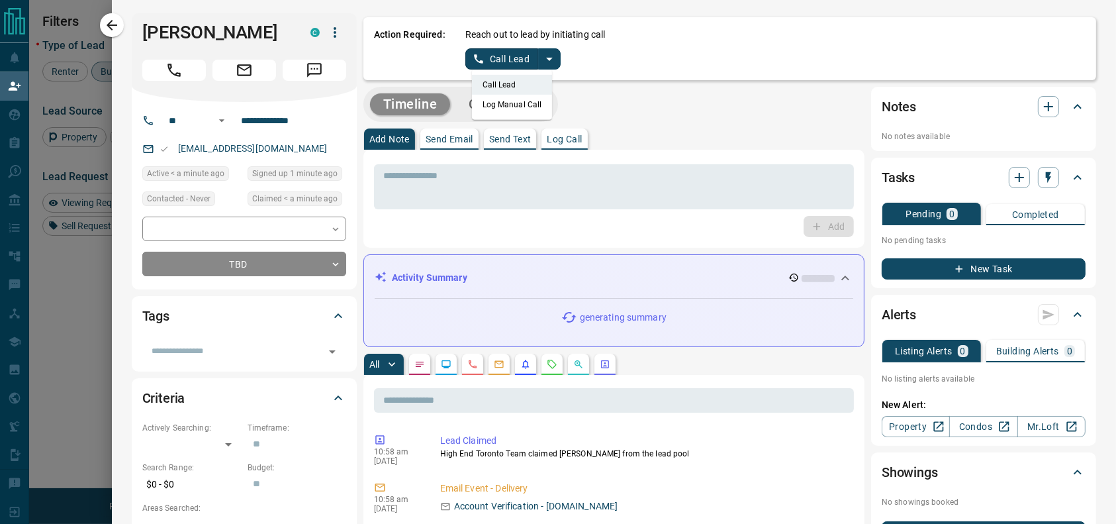
click at [507, 114] on ul "Call Lead Log Manual Call" at bounding box center [512, 95] width 81 height 50
click at [472, 108] on li "Log Manual Call" at bounding box center [512, 105] width 81 height 20
click at [472, 60] on button "Log Manual Call" at bounding box center [509, 58] width 87 height 21
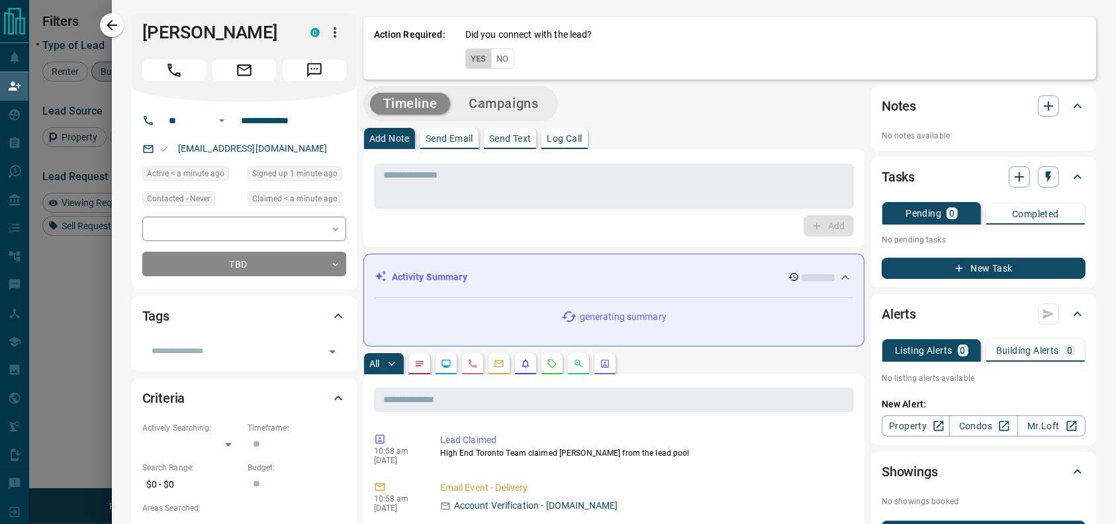
click at [472, 60] on button "Yes" at bounding box center [479, 58] width 26 height 21
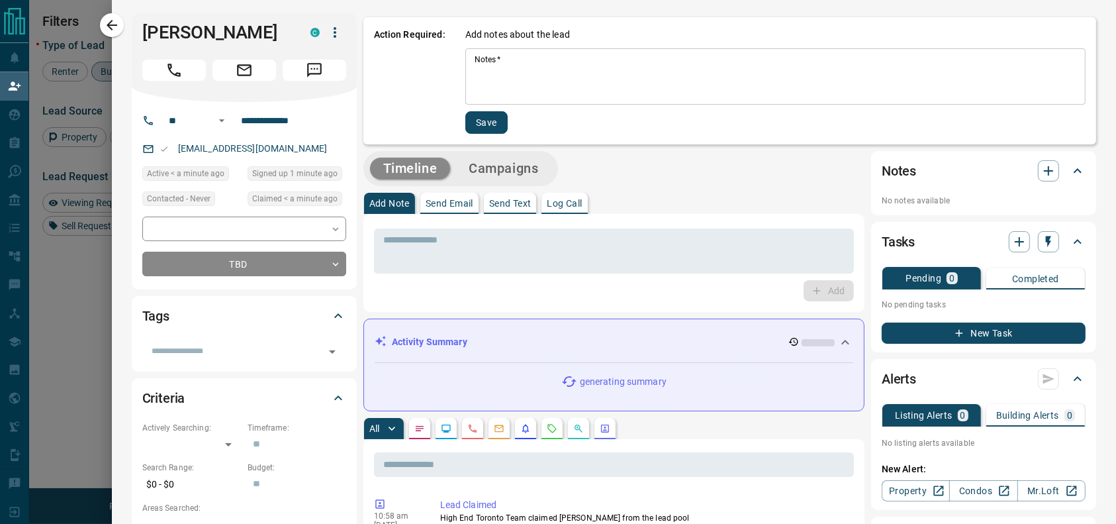
click at [475, 66] on textarea "Notes   *" at bounding box center [776, 76] width 602 height 45
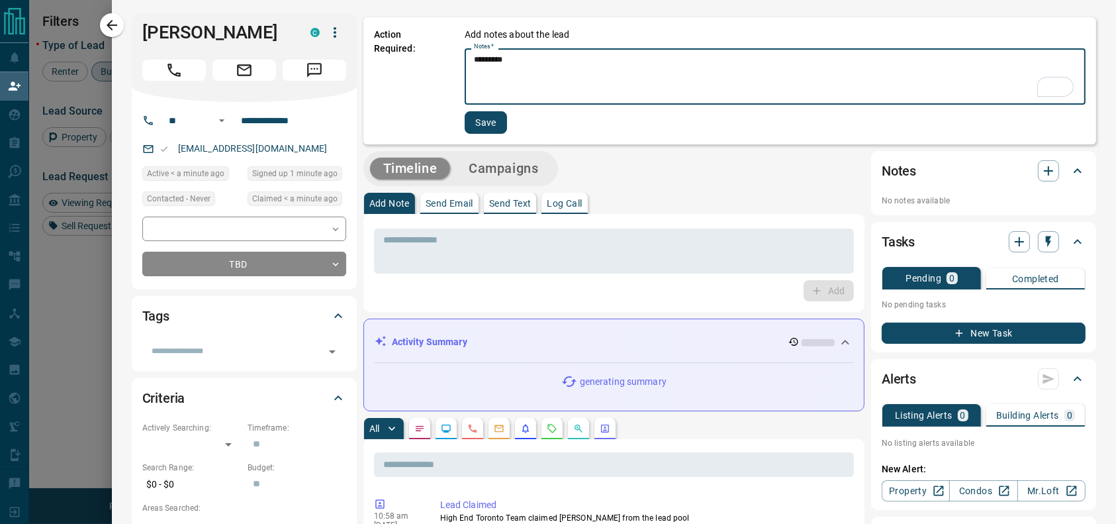
type textarea "*********"
click at [465, 121] on button "Save" at bounding box center [486, 122] width 42 height 23
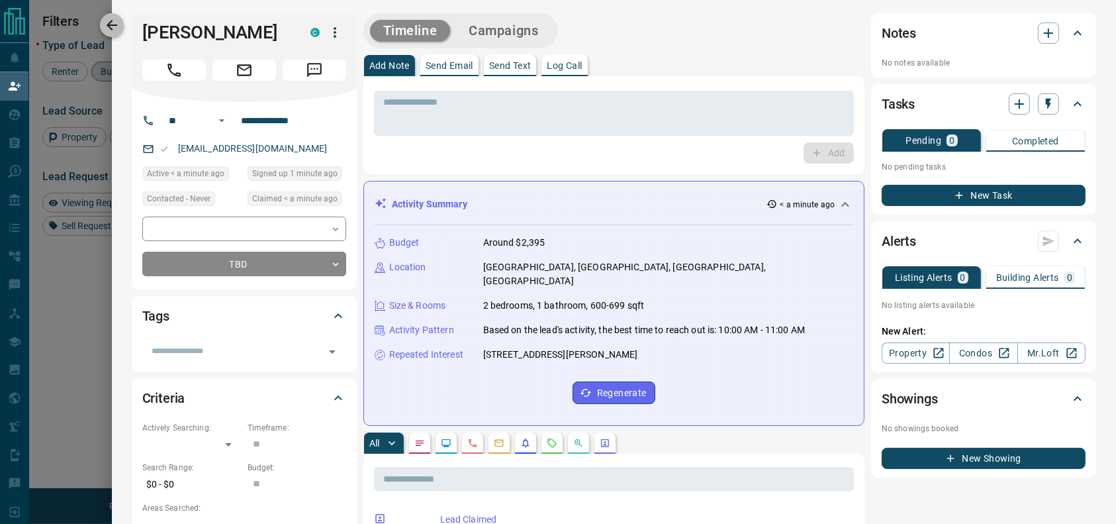
click at [120, 27] on icon "button" at bounding box center [112, 25] width 16 height 16
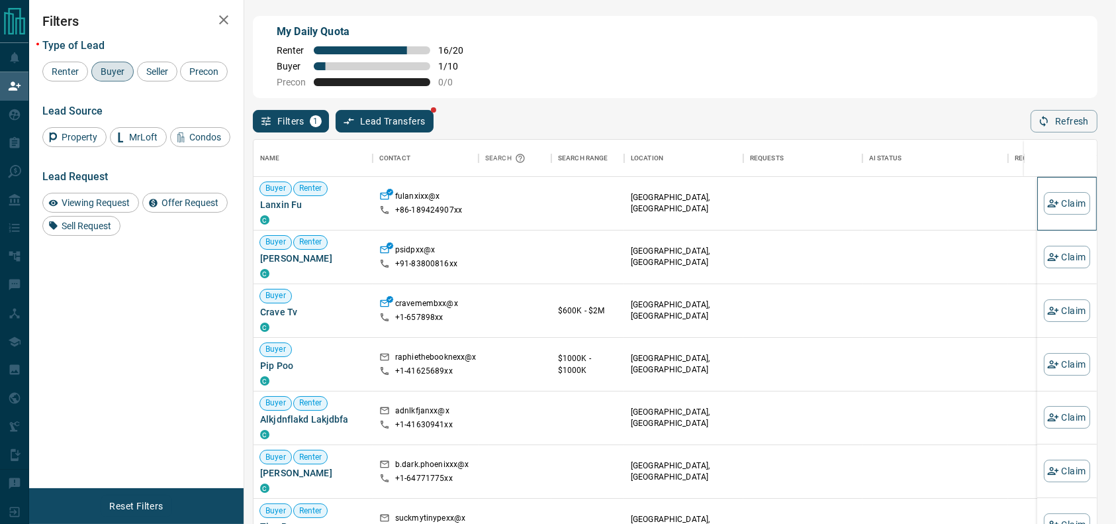
click at [1054, 220] on div "Claim" at bounding box center [1067, 203] width 46 height 53
click at [1050, 220] on div "Claim" at bounding box center [1067, 203] width 46 height 53
click at [1050, 213] on button "Claim" at bounding box center [1067, 203] width 46 height 23
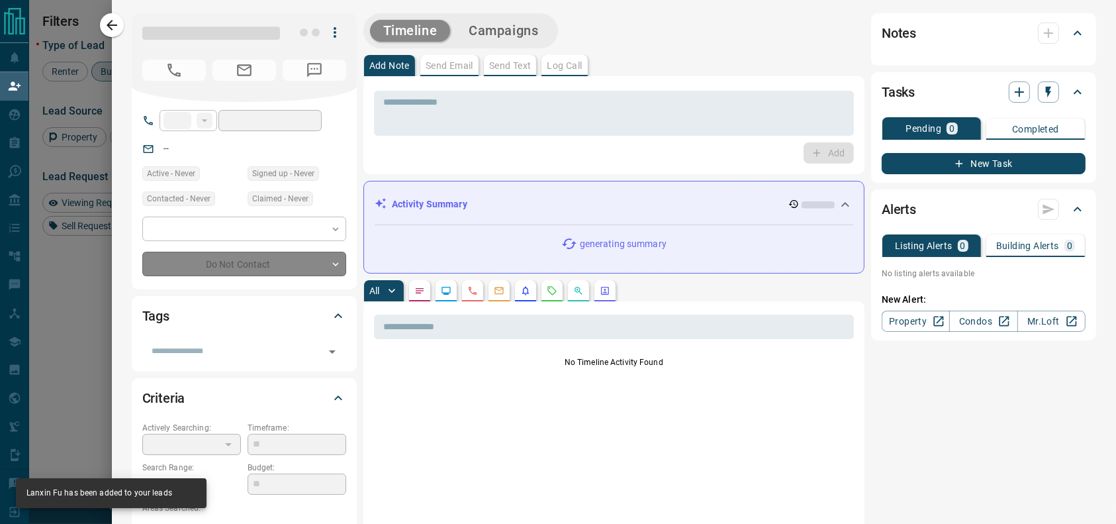
type input "***"
type input "**********"
type input "**"
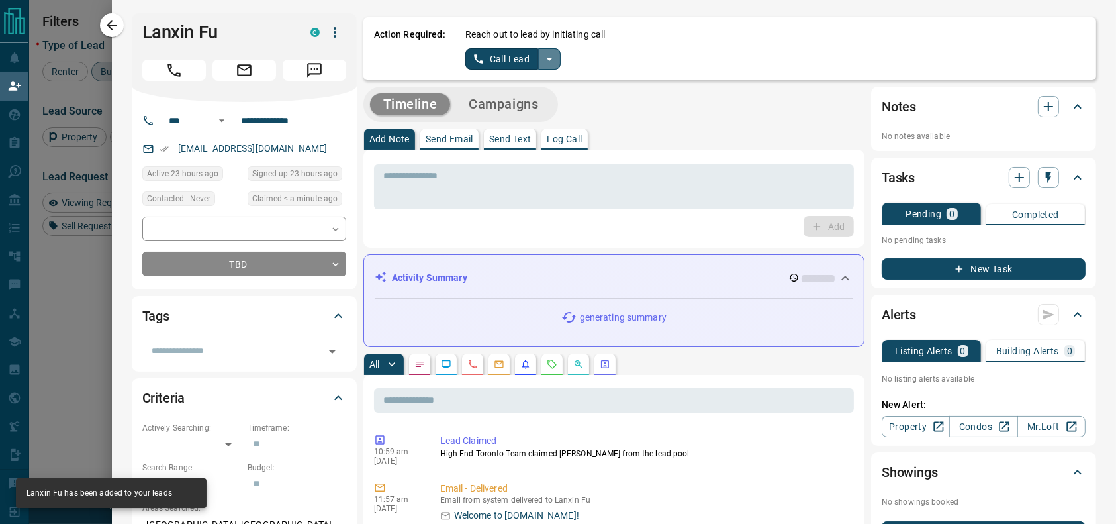
click at [542, 54] on icon "split button" at bounding box center [550, 59] width 16 height 16
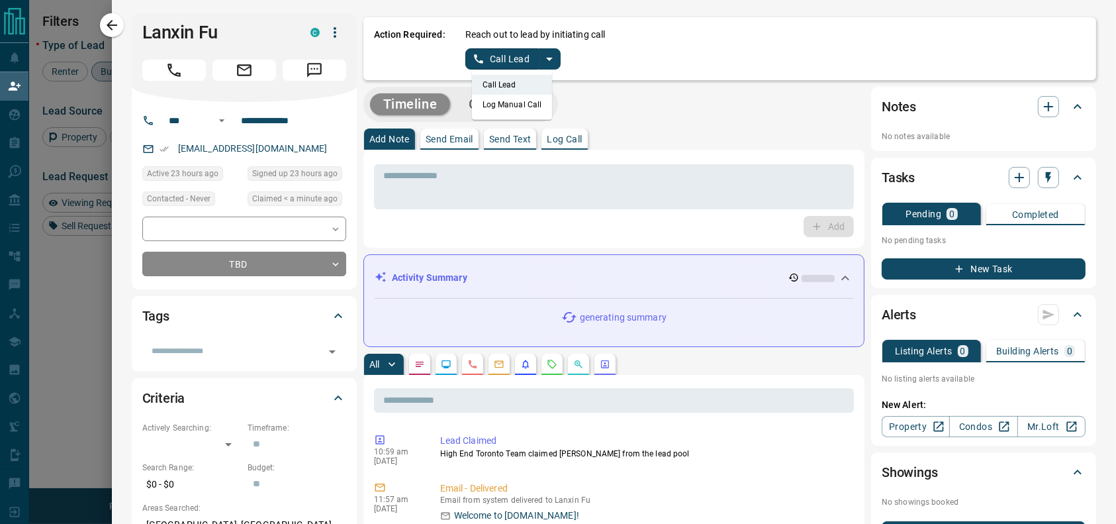
click at [510, 101] on li "Log Manual Call" at bounding box center [512, 105] width 81 height 20
click at [495, 62] on button "Log Manual Call" at bounding box center [509, 58] width 87 height 21
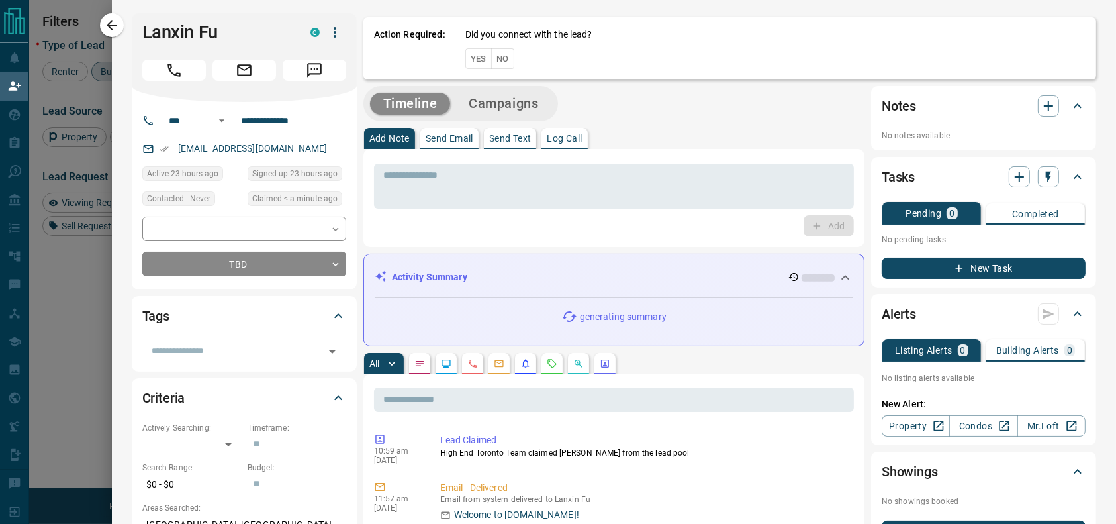
click at [448, 62] on div "Action Required: Did you connect with the lead? Yes No" at bounding box center [730, 48] width 733 height 62
click at [466, 62] on button "Yes" at bounding box center [479, 58] width 26 height 21
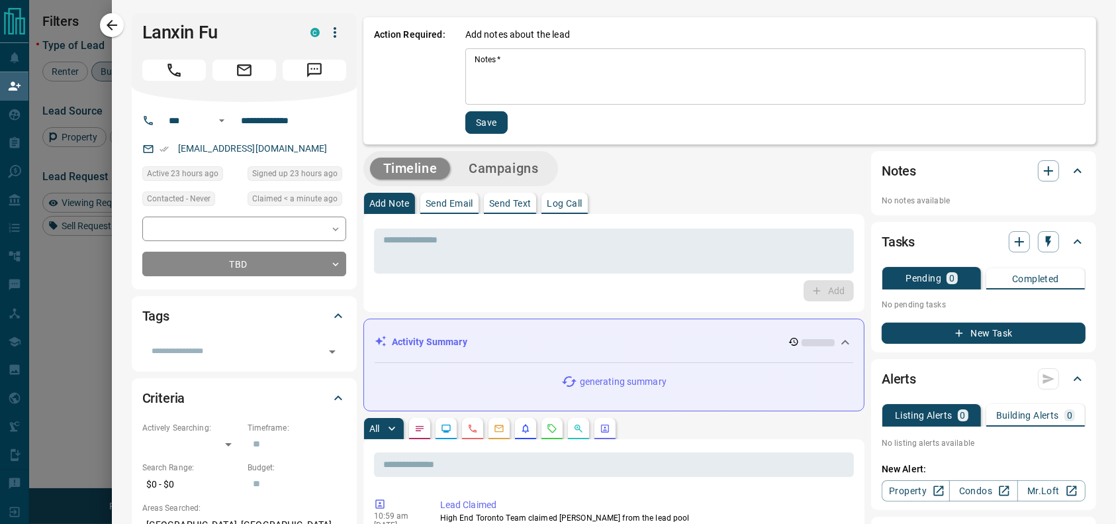
click at [481, 75] on textarea "Notes   *" at bounding box center [776, 76] width 602 height 45
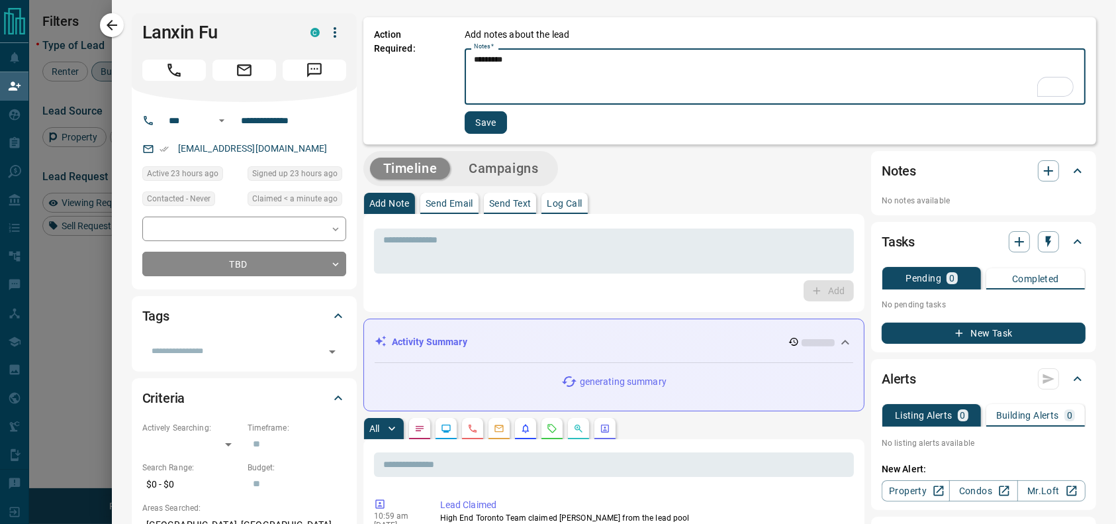
type textarea "*********"
click at [465, 124] on button "Save" at bounding box center [486, 122] width 42 height 23
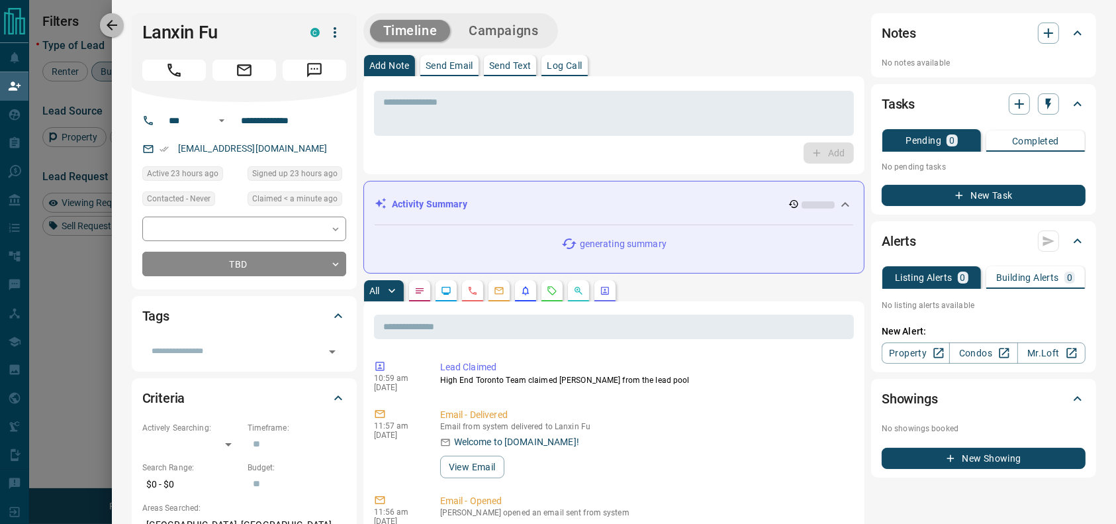
drag, startPoint x: 110, startPoint y: 26, endPoint x: 79, endPoint y: 68, distance: 51.5
click at [111, 26] on icon "button" at bounding box center [112, 25] width 11 height 11
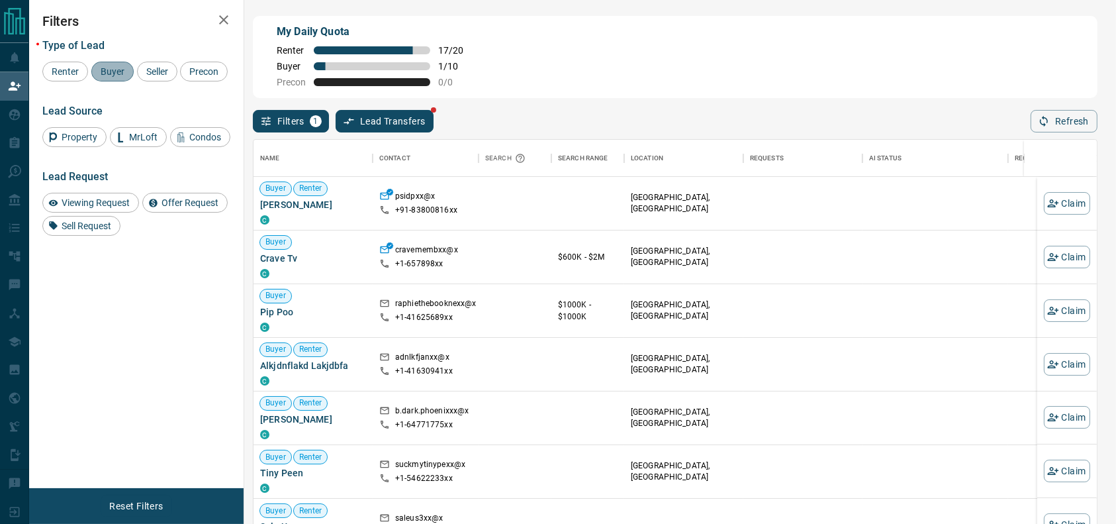
click at [118, 73] on span "Buyer" at bounding box center [112, 71] width 33 height 11
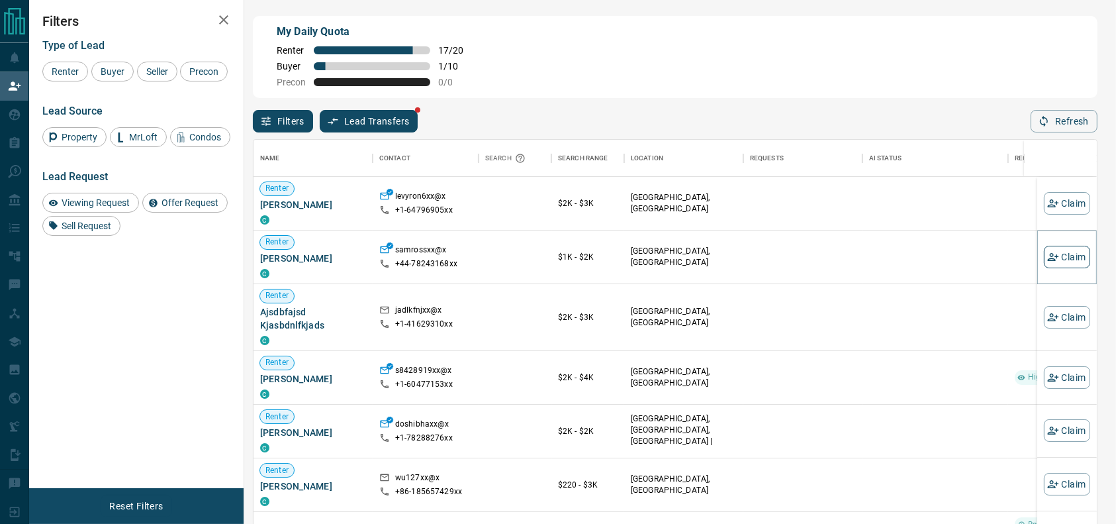
click at [1048, 252] on icon "button" at bounding box center [1054, 257] width 12 height 12
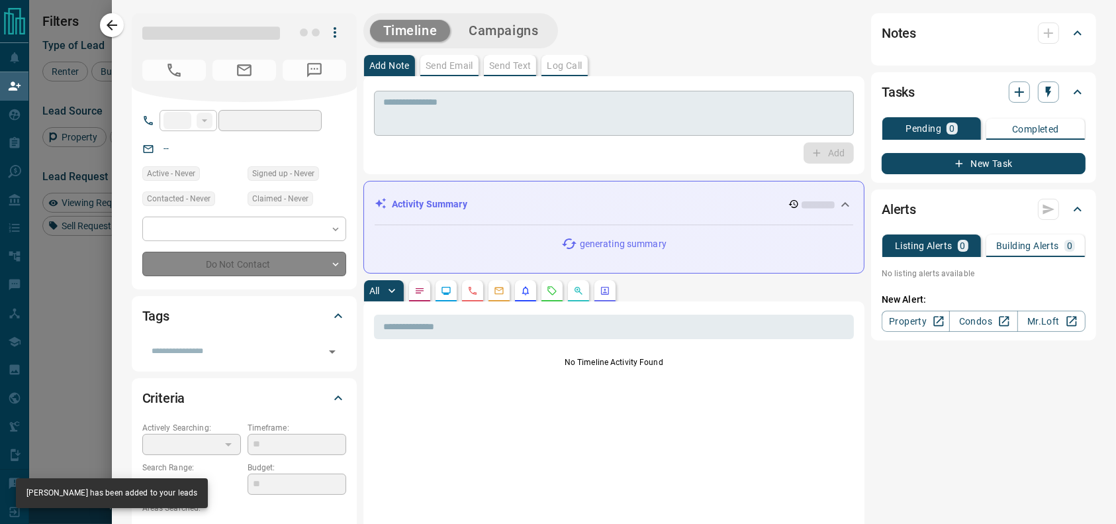
type input "***"
type input "**********"
type input "**"
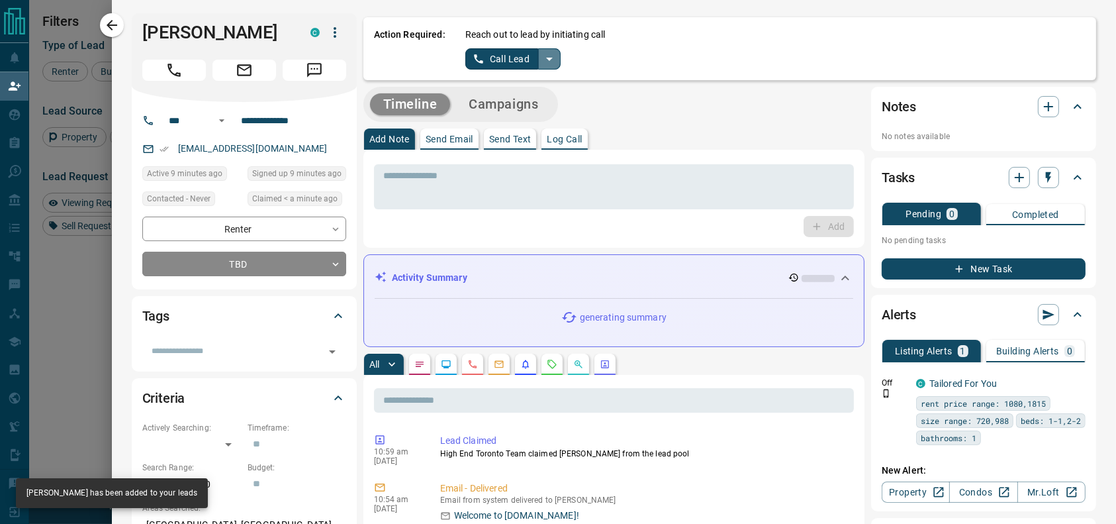
click at [544, 62] on icon "split button" at bounding box center [550, 59] width 16 height 16
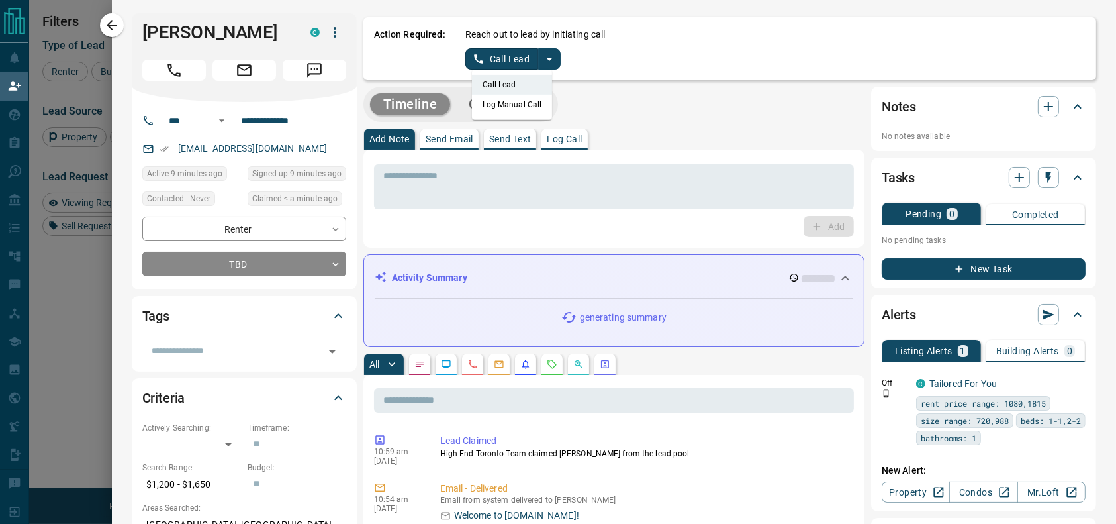
click at [495, 114] on ul "Call Lead Log Manual Call" at bounding box center [512, 95] width 81 height 50
click at [493, 99] on li "Log Manual Call" at bounding box center [512, 105] width 81 height 20
click at [468, 67] on button "Log Manual Call" at bounding box center [509, 58] width 87 height 21
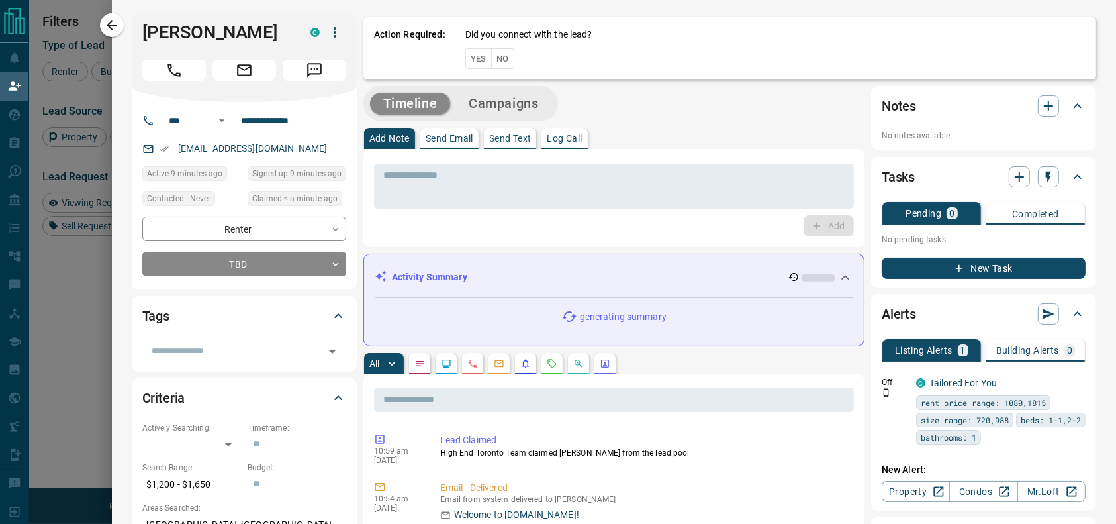
click at [468, 67] on button "Yes" at bounding box center [479, 58] width 26 height 21
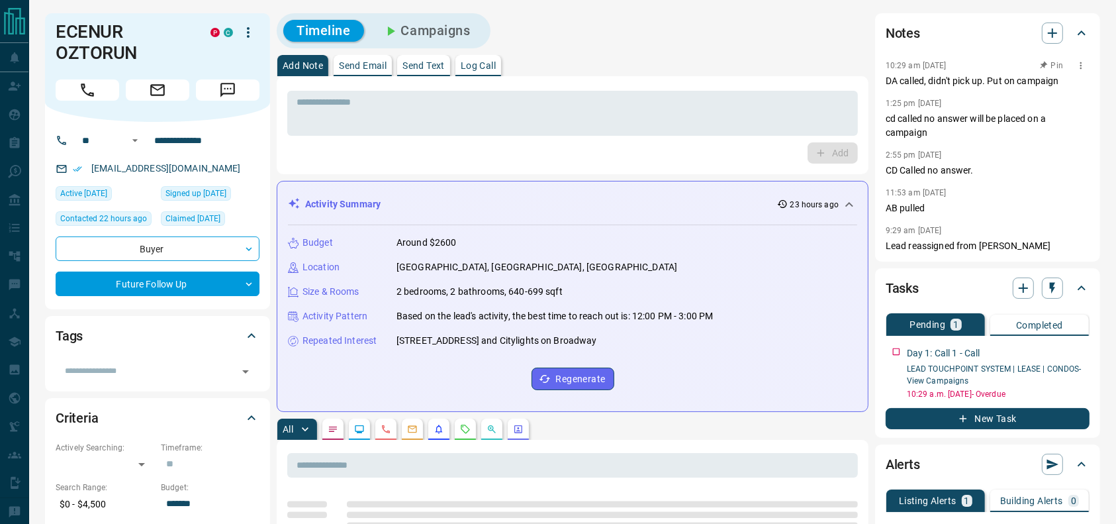
click at [947, 61] on p "10:29 am Aug 14 2025" at bounding box center [916, 65] width 61 height 9
click at [742, 66] on div "Add Note Send Email Send Text Log Call" at bounding box center [573, 65] width 592 height 21
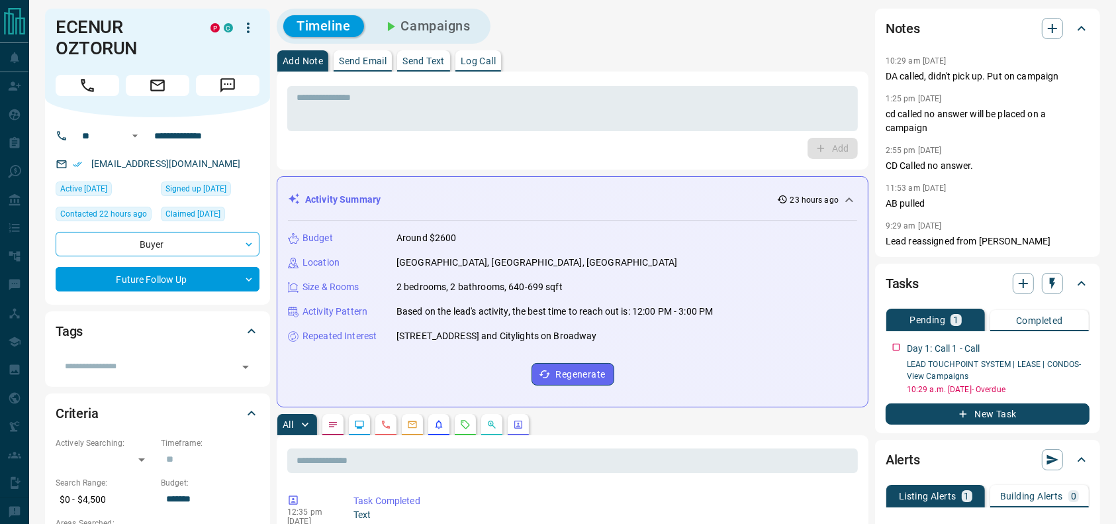
scroll to position [3, 0]
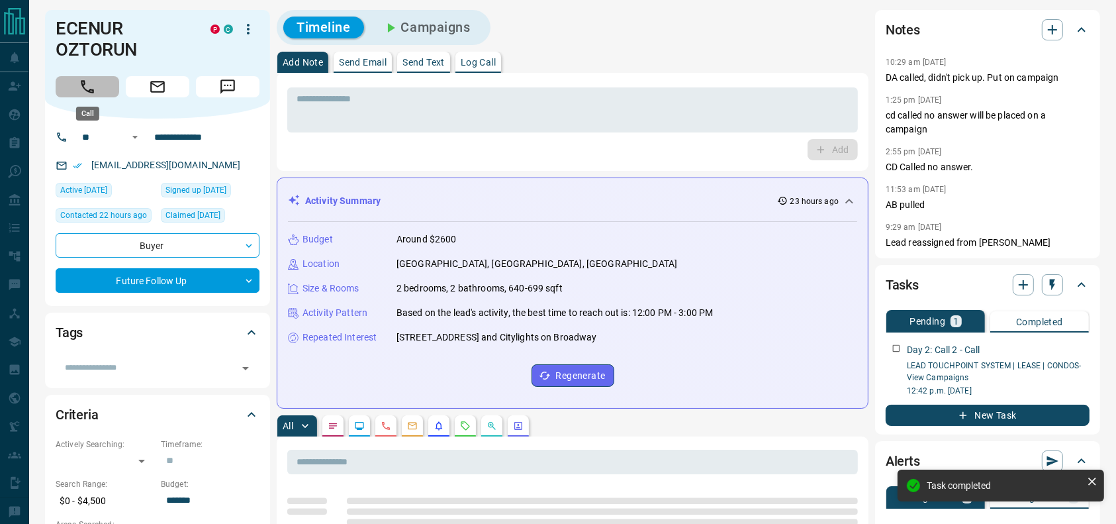
click at [106, 80] on button "Call" at bounding box center [88, 86] width 64 height 21
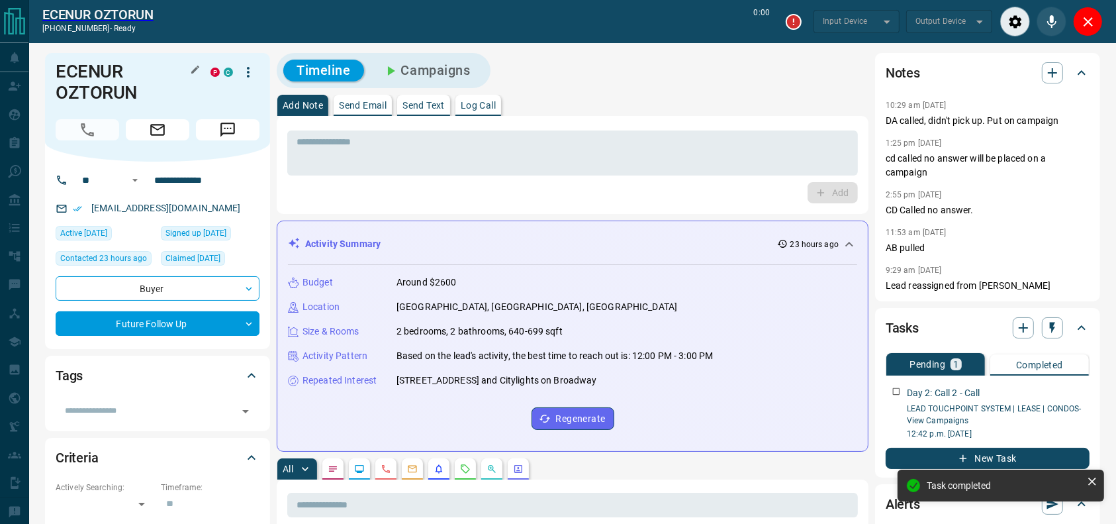
type input "*******"
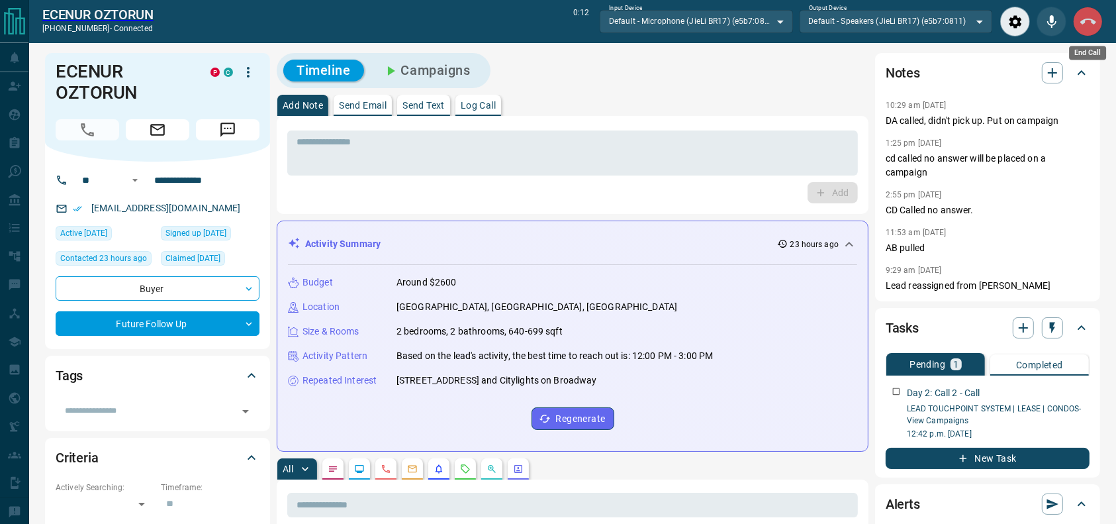
click at [1088, 23] on icon "End Call" at bounding box center [1089, 22] width 16 height 16
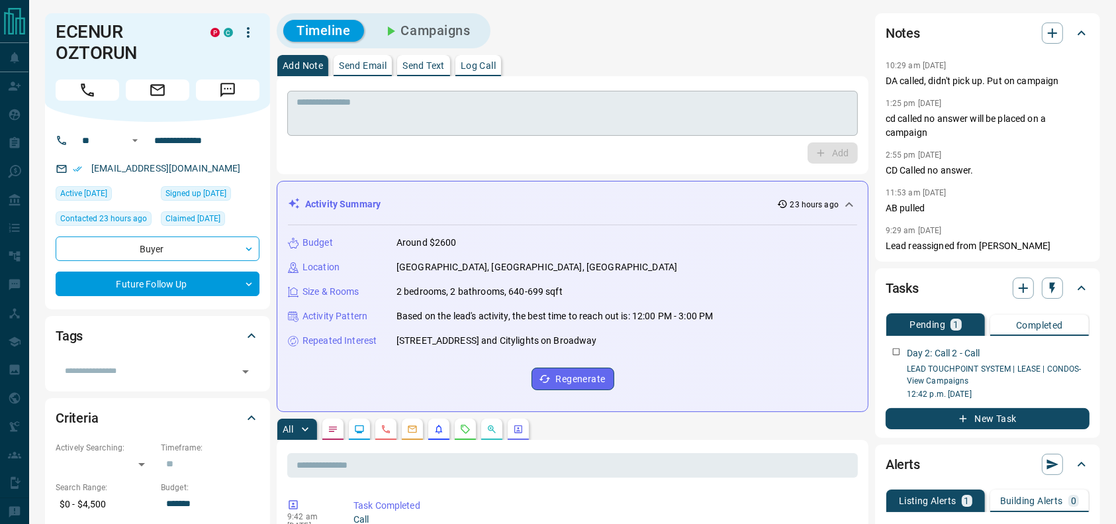
click at [691, 105] on textarea at bounding box center [573, 114] width 552 height 34
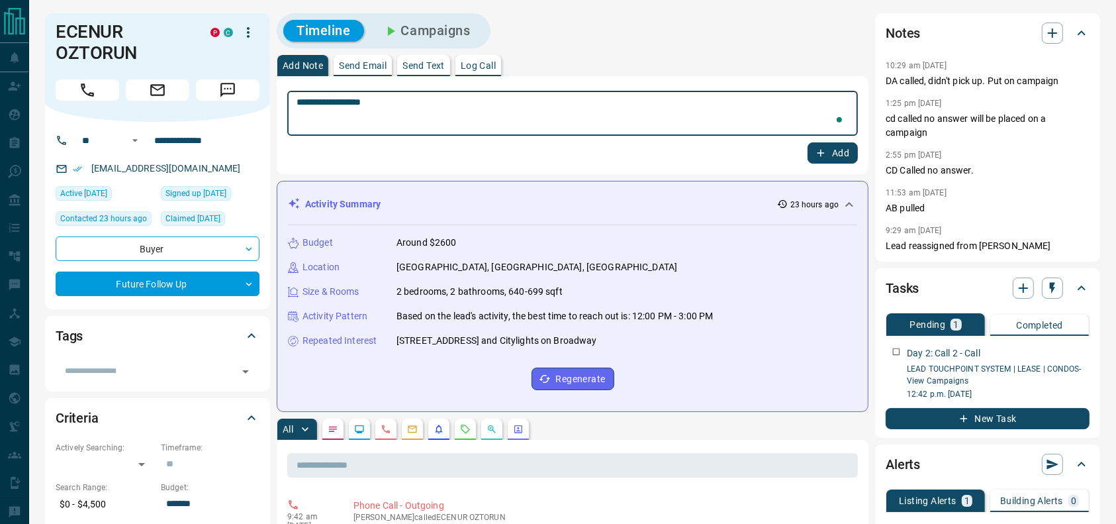
type textarea "**********"
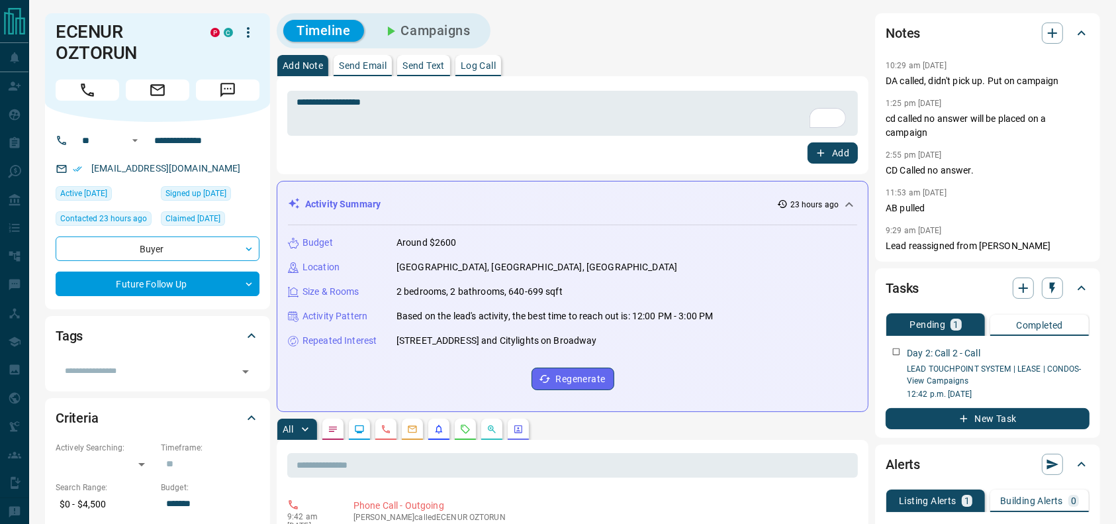
click at [816, 140] on div "**********" at bounding box center [572, 125] width 571 height 77
click at [818, 148] on icon "button" at bounding box center [821, 153] width 12 height 12
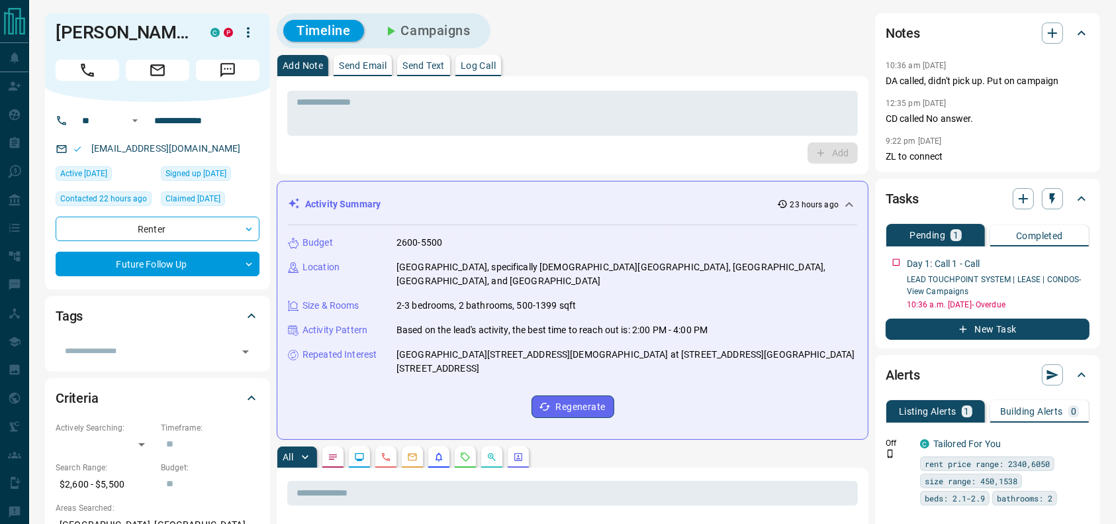
click at [884, 250] on div "Tasks Pending 1 Completed Day 1: Call 1 - Call LEAD TOUCHPOINT SYSTEM | LEASE |…" at bounding box center [987, 264] width 225 height 170
click at [885, 250] on div "Tasks Pending 1 Completed Day 1: Call 1 - Call LEAD TOUCHPOINT SYSTEM | LEASE |…" at bounding box center [987, 264] width 225 height 170
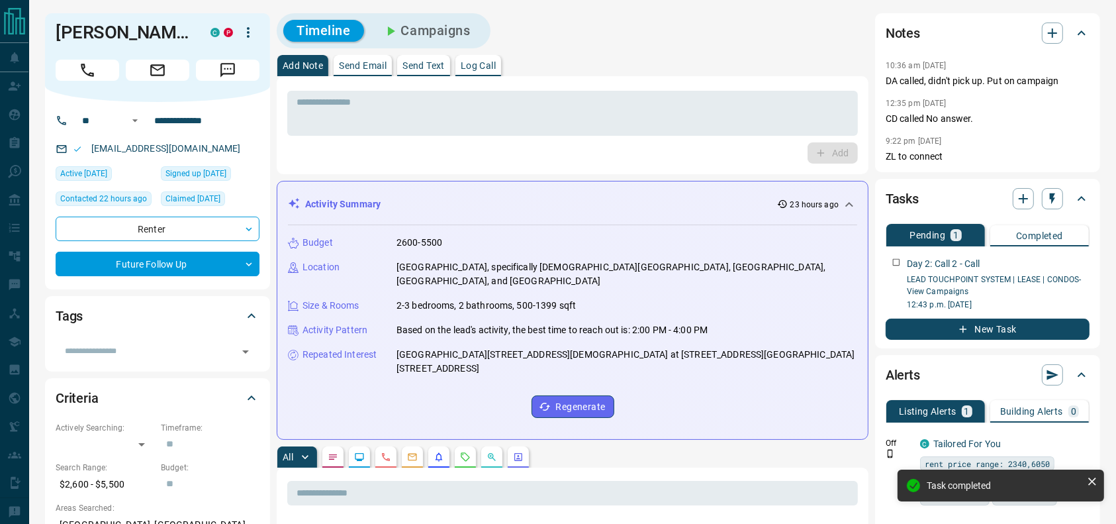
click at [101, 80] on button "Call" at bounding box center [88, 70] width 64 height 21
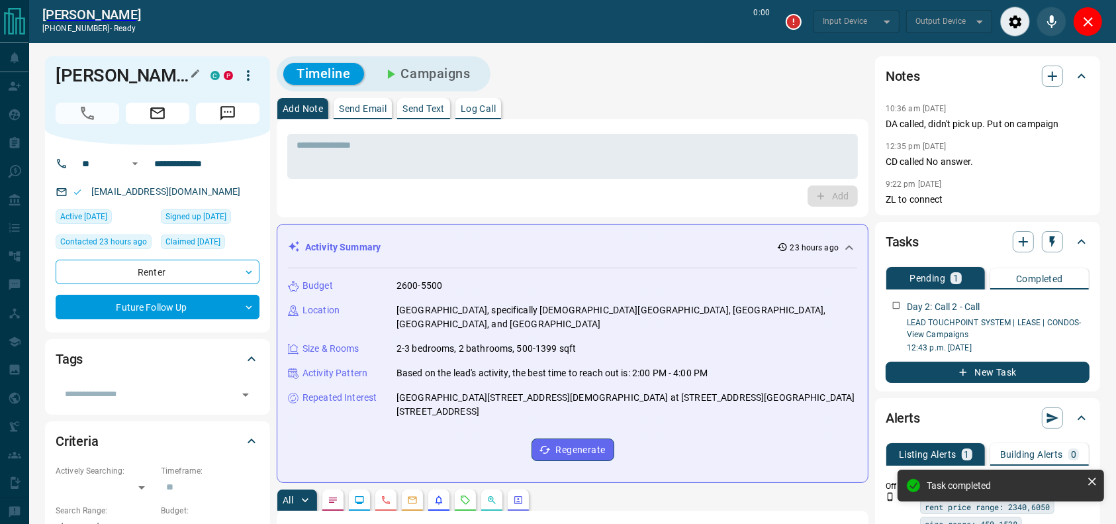
type input "*******"
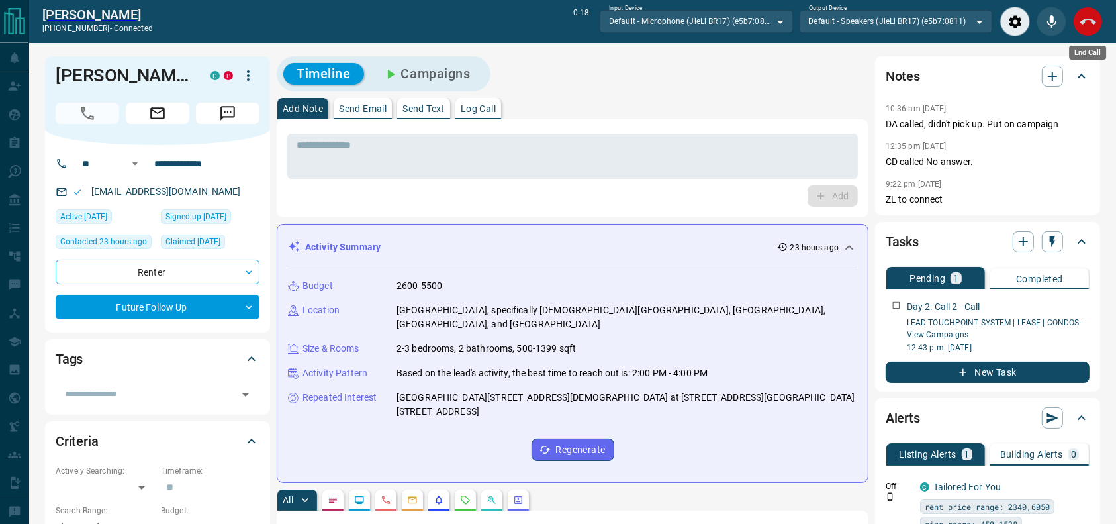
click at [1083, 23] on icon "End Call" at bounding box center [1089, 22] width 16 height 6
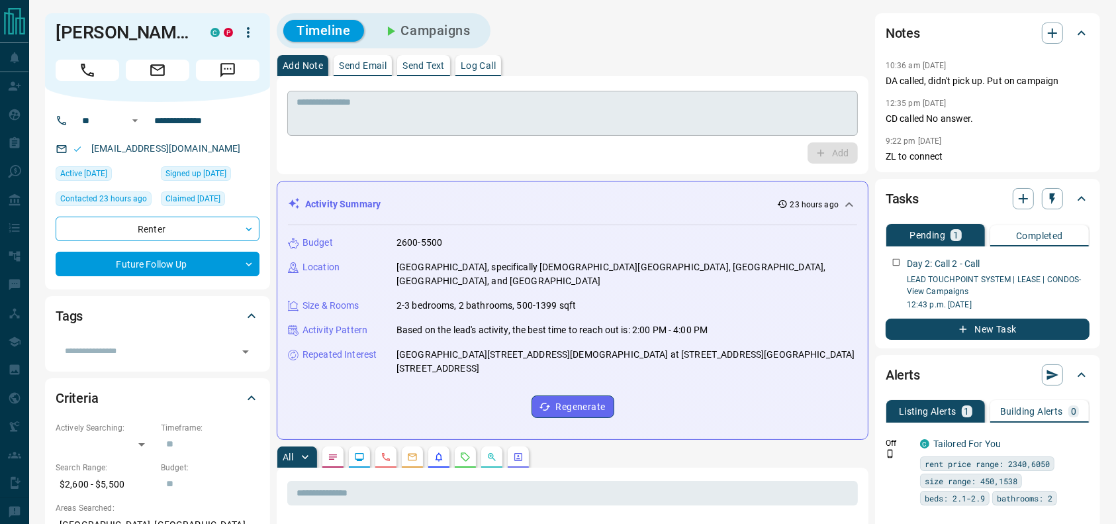
click at [648, 99] on textarea at bounding box center [573, 114] width 552 height 34
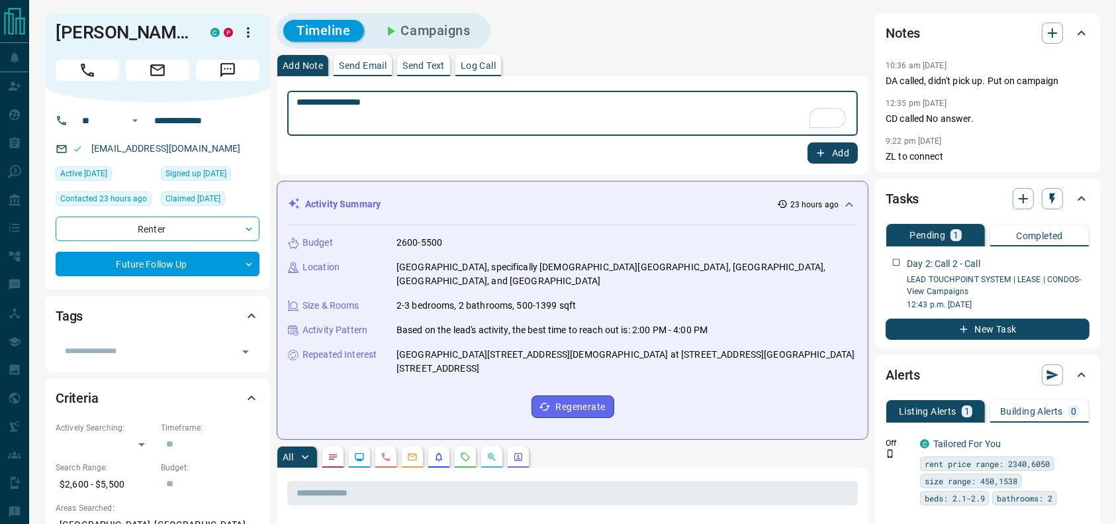
type textarea "**********"
click at [803, 158] on div "Add" at bounding box center [572, 152] width 571 height 21
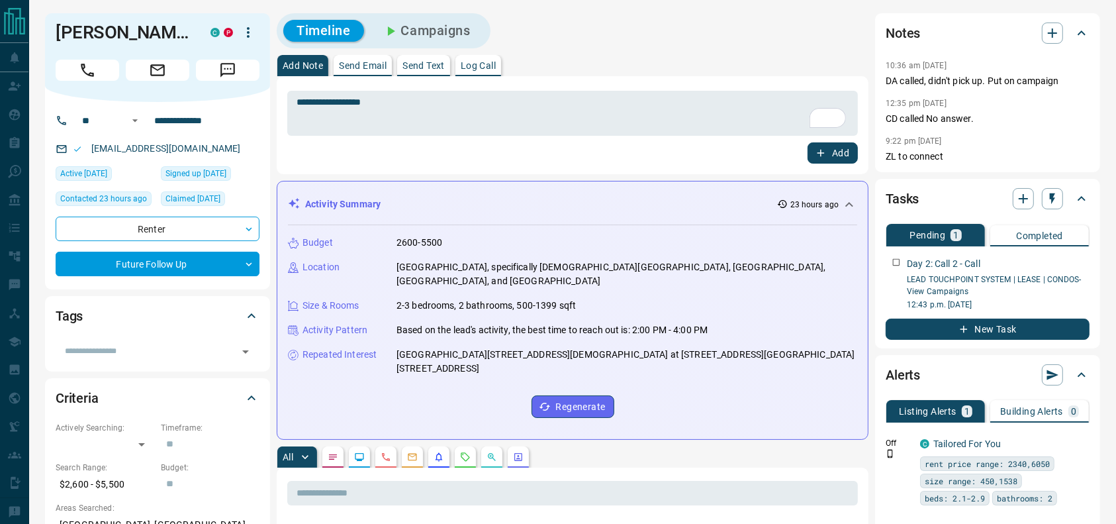
click at [810, 156] on button "Add" at bounding box center [833, 152] width 50 height 21
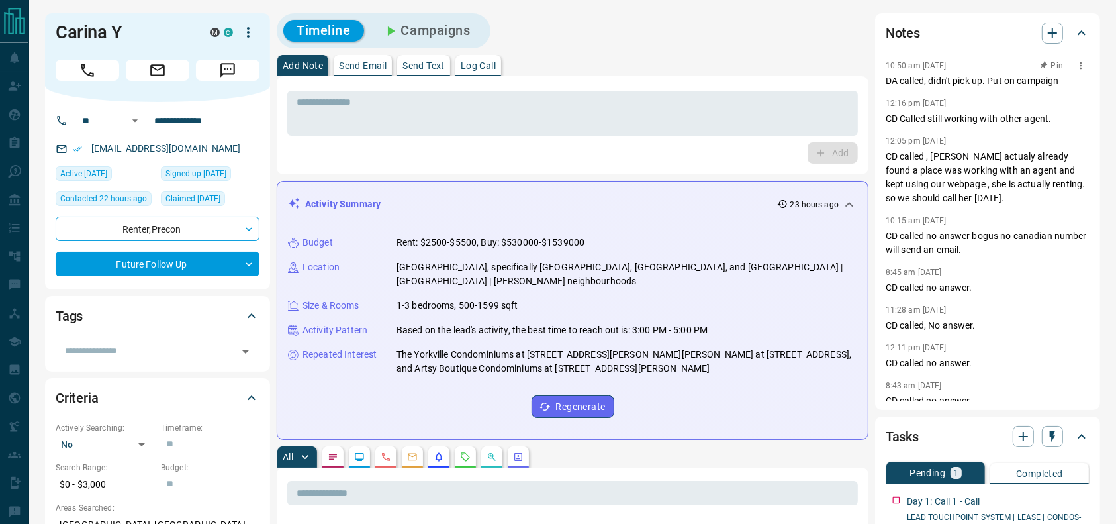
click at [963, 57] on div "10:50 am Aug 14 2025 Pin" at bounding box center [988, 65] width 204 height 17
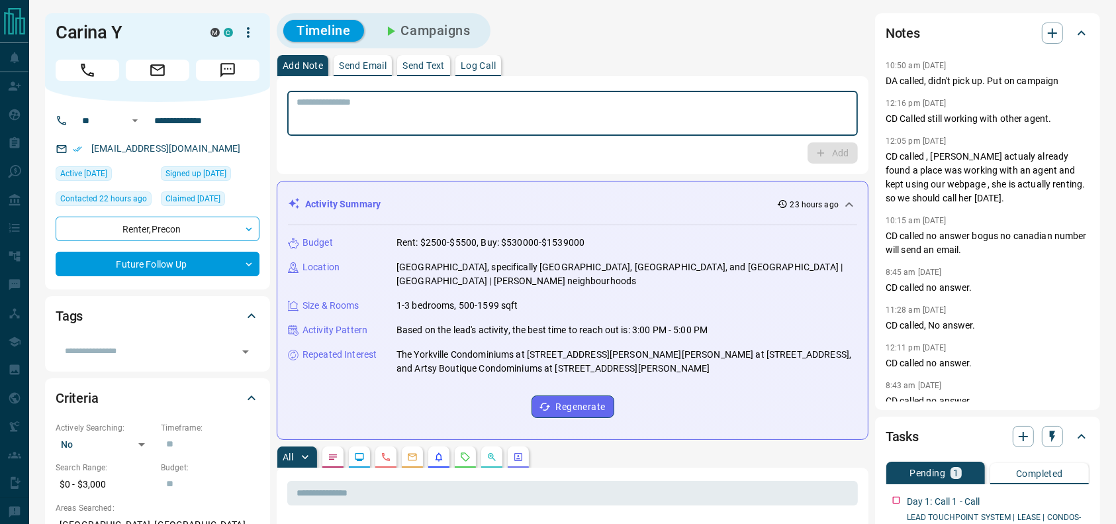
click at [715, 121] on textarea at bounding box center [573, 114] width 552 height 34
click at [659, 44] on div "Timeline Campaigns" at bounding box center [573, 30] width 592 height 35
